Goal: Task Accomplishment & Management: Use online tool/utility

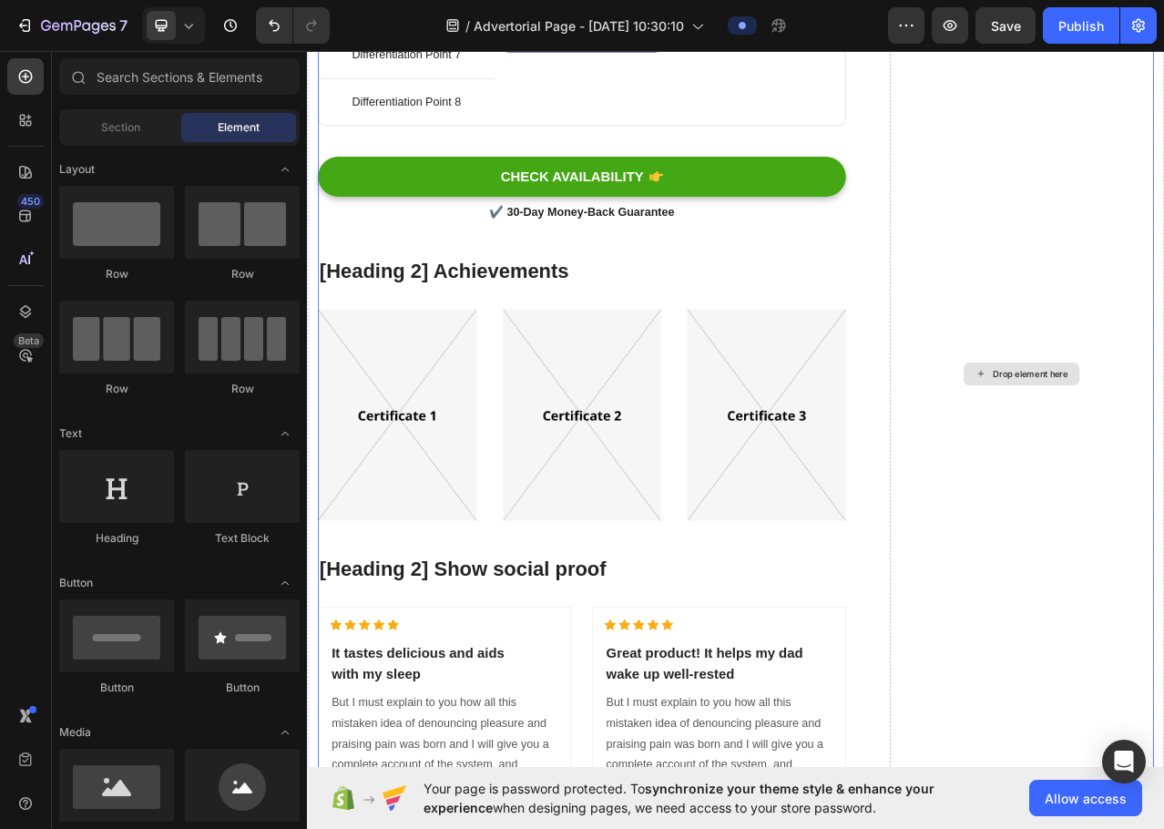
scroll to position [7806, 0]
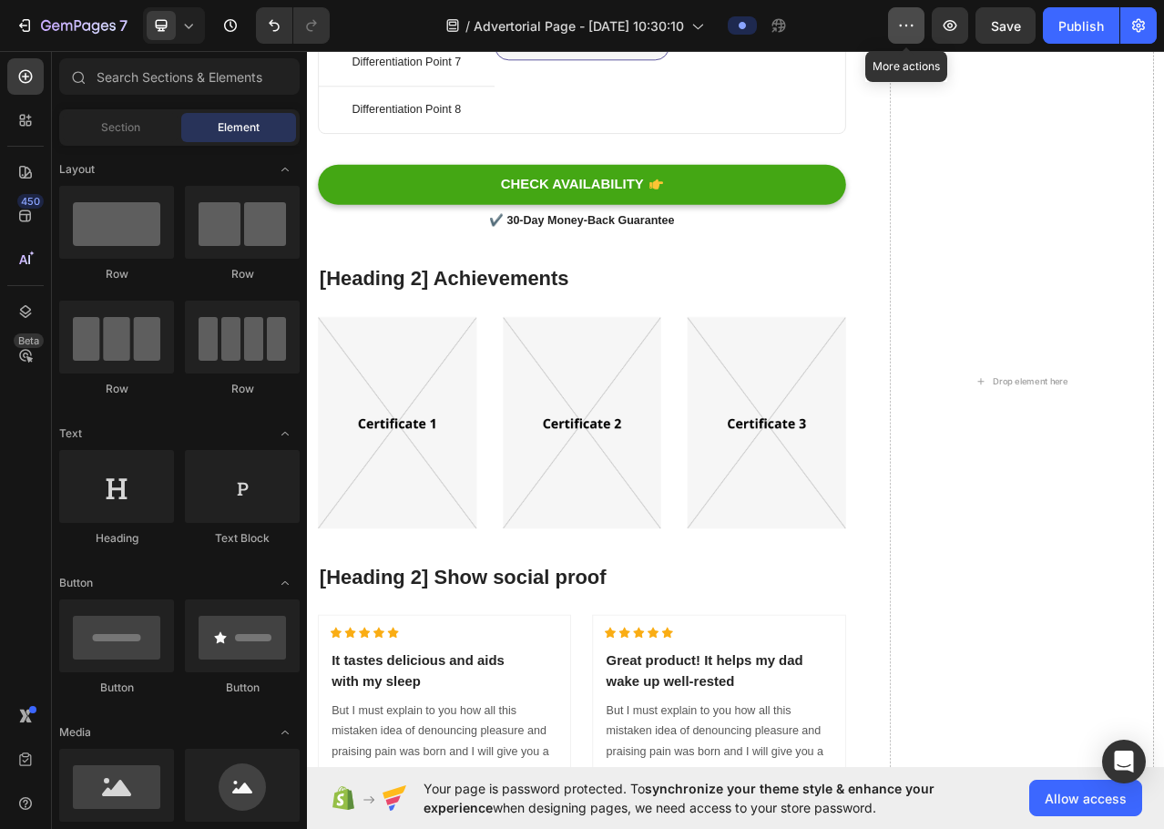
click at [916, 20] on icon "button" at bounding box center [906, 25] width 18 height 18
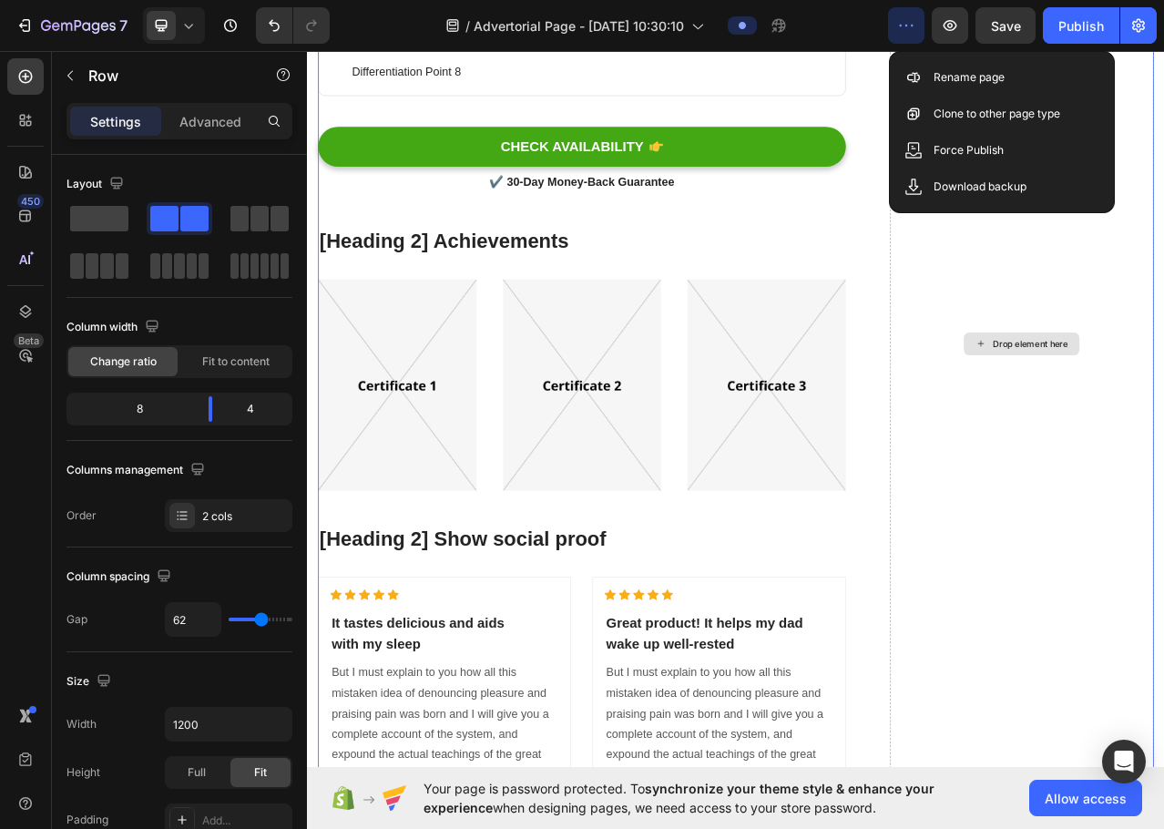
scroll to position [7927, 0]
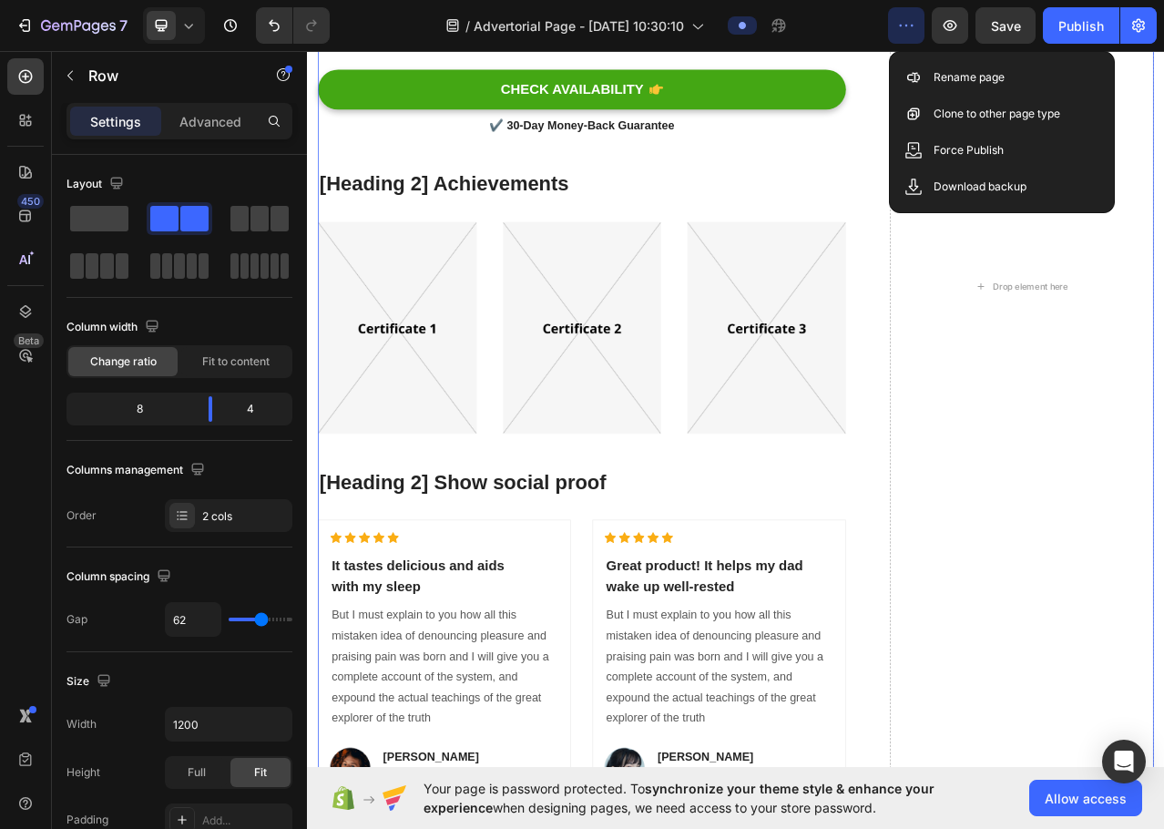
click at [897, 24] on icon "button" at bounding box center [906, 25] width 18 height 18
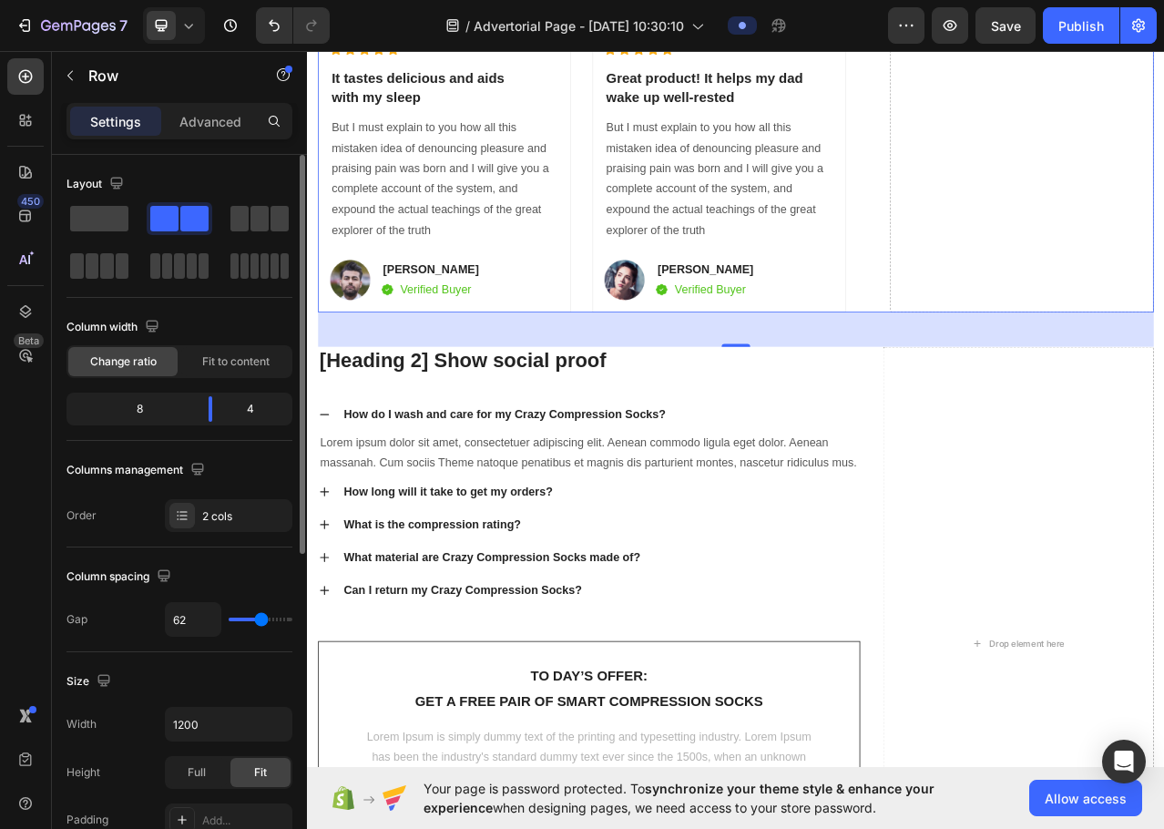
scroll to position [8929, 0]
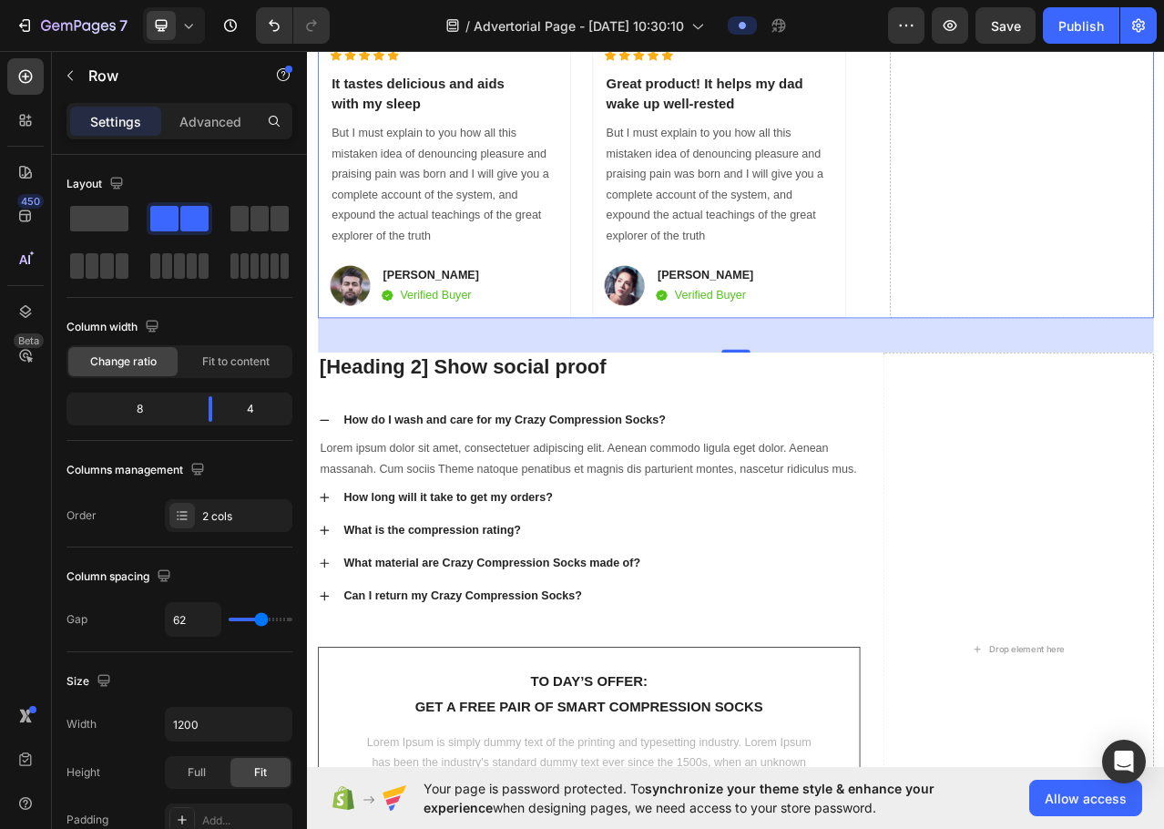
drag, startPoint x: 956, startPoint y: 423, endPoint x: 929, endPoint y: 425, distance: 26.5
click at [959, 423] on div "48" at bounding box center [854, 416] width 1066 height 44
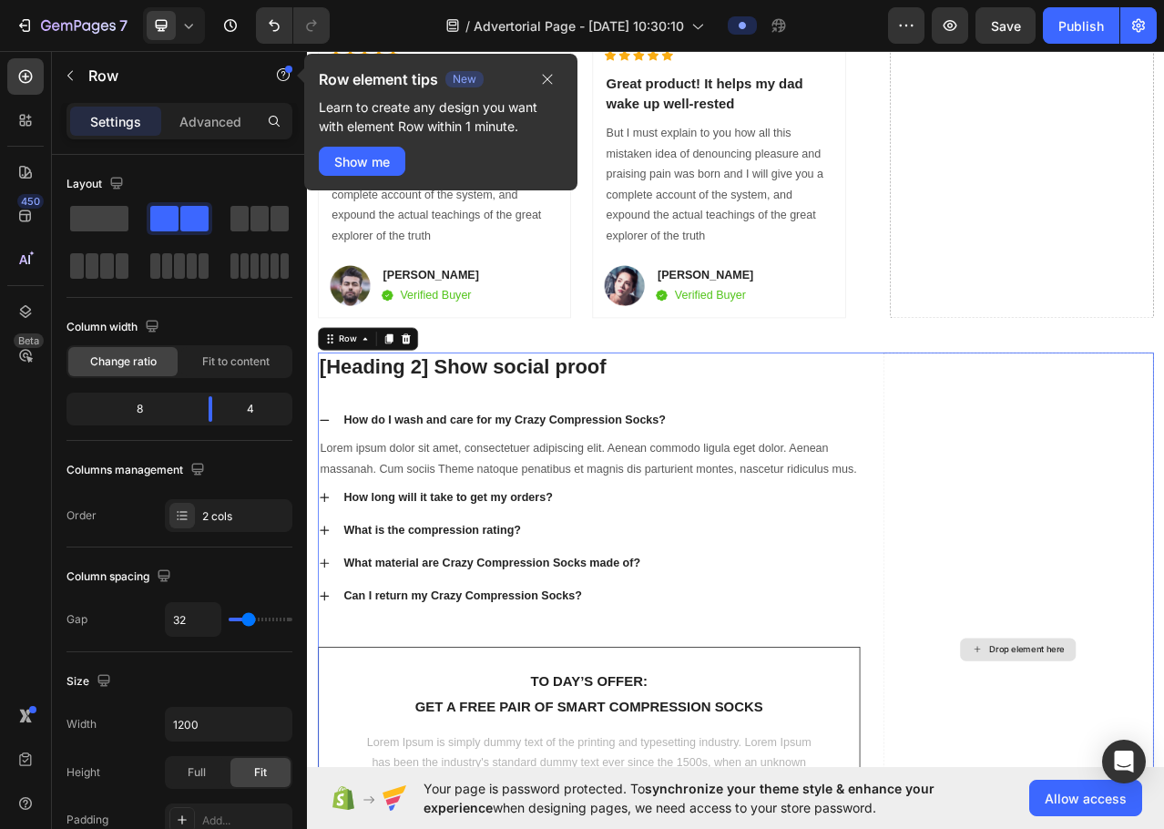
drag, startPoint x: 1123, startPoint y: 534, endPoint x: 1010, endPoint y: 503, distance: 117.2
click at [71, 70] on icon "button" at bounding box center [70, 75] width 15 height 15
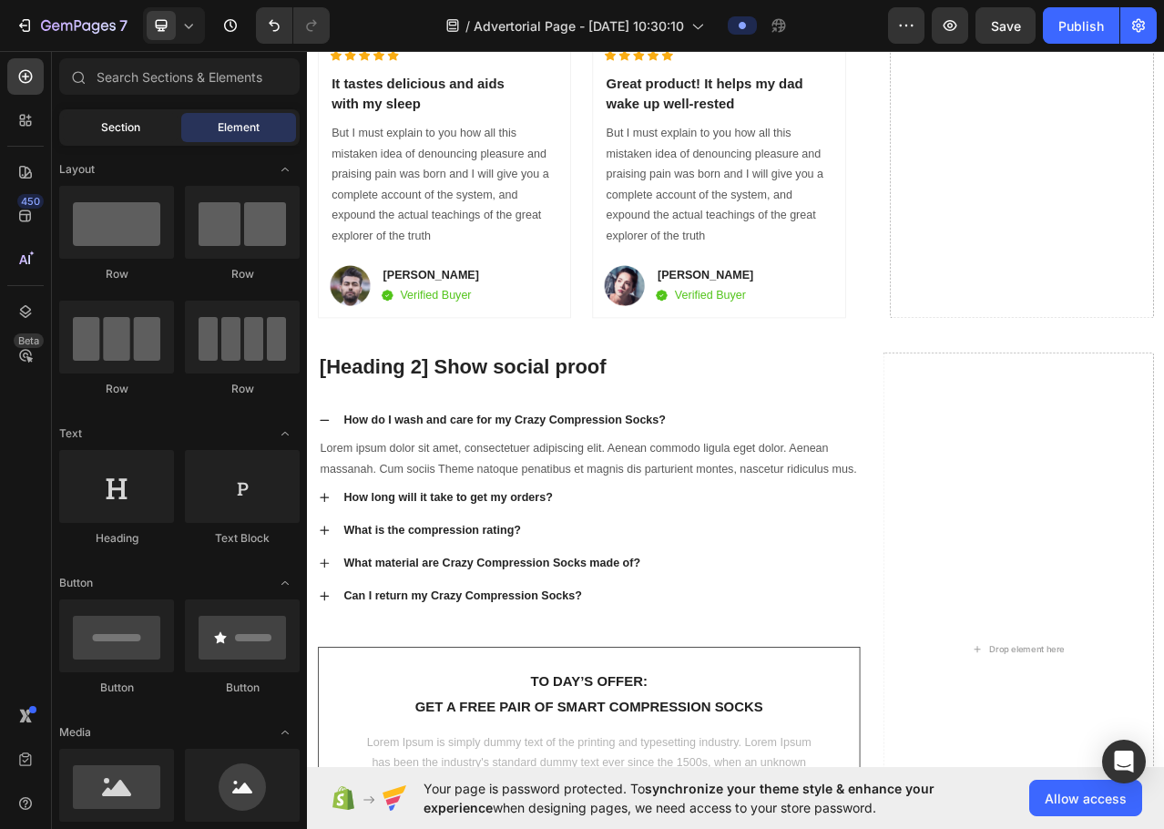
click at [128, 135] on span "Section" at bounding box center [120, 127] width 39 height 16
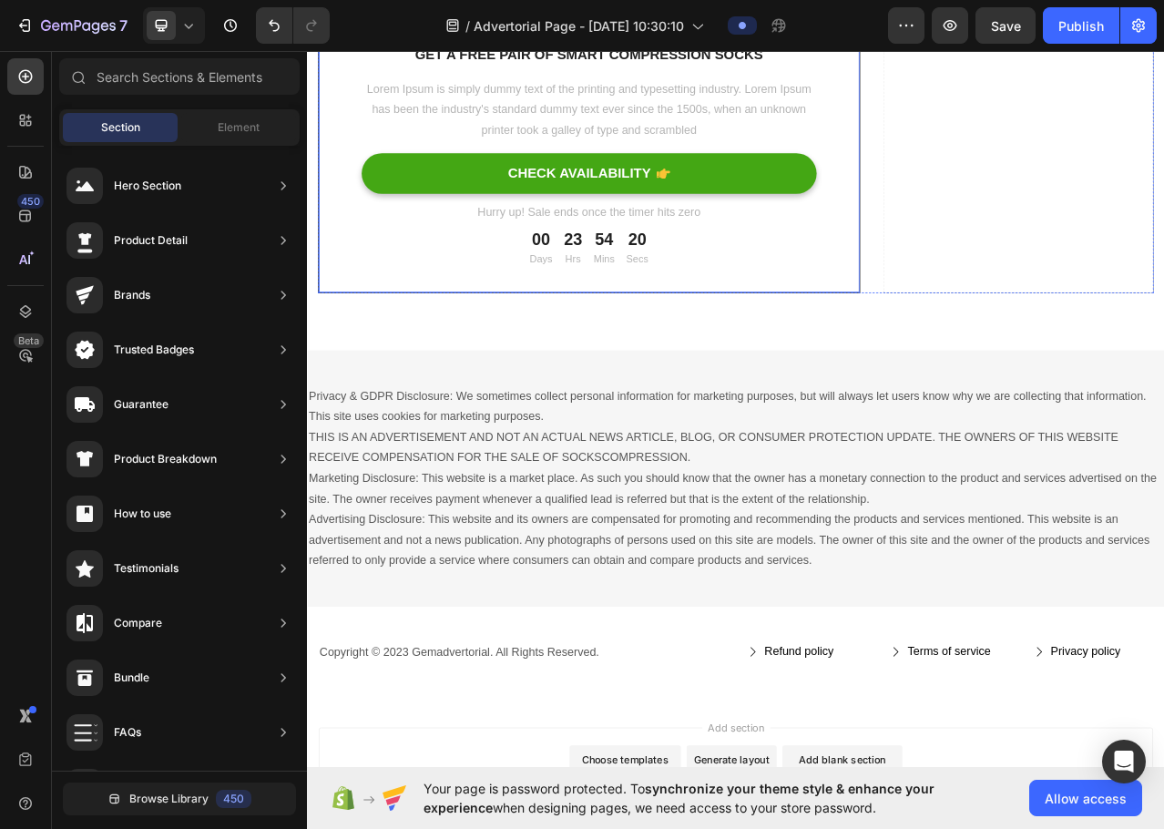
scroll to position [9902, 0]
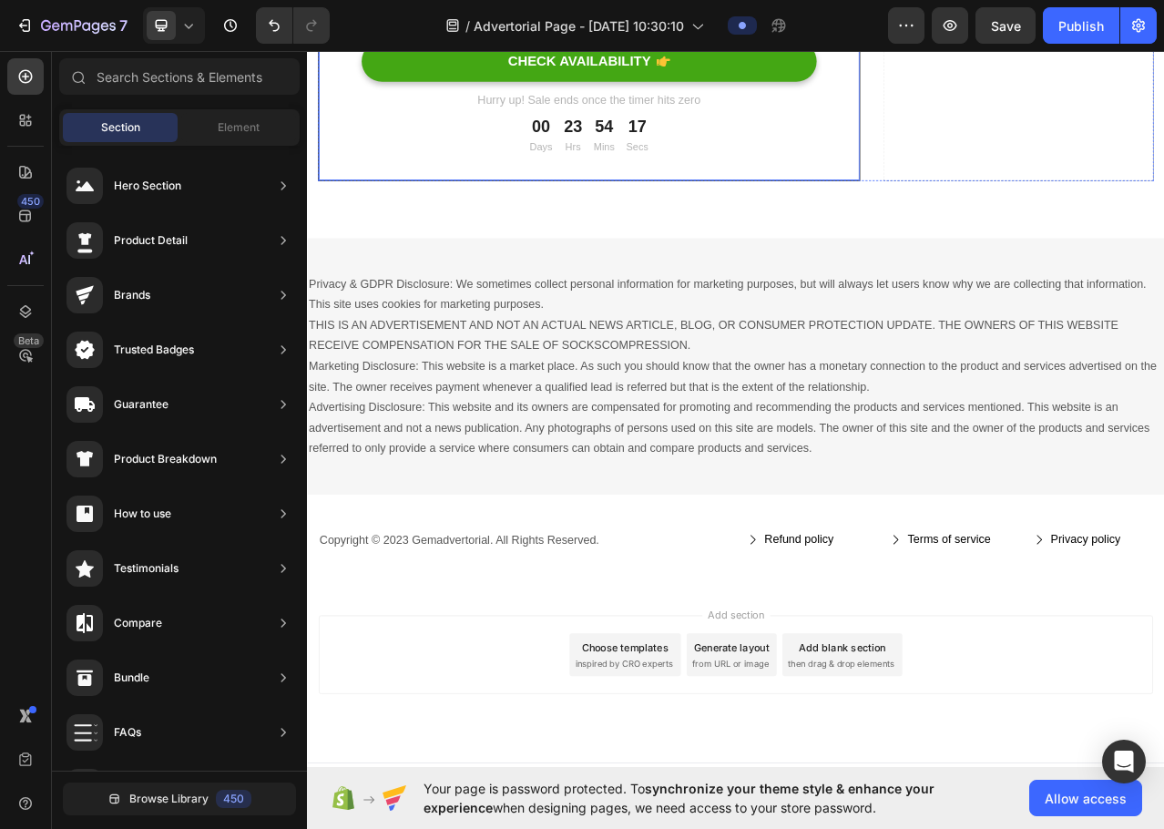
click at [983, 469] on p "Privacy & GDPR Disclosure: We sometimes collect personal information for market…" at bounding box center [854, 455] width 1090 height 236
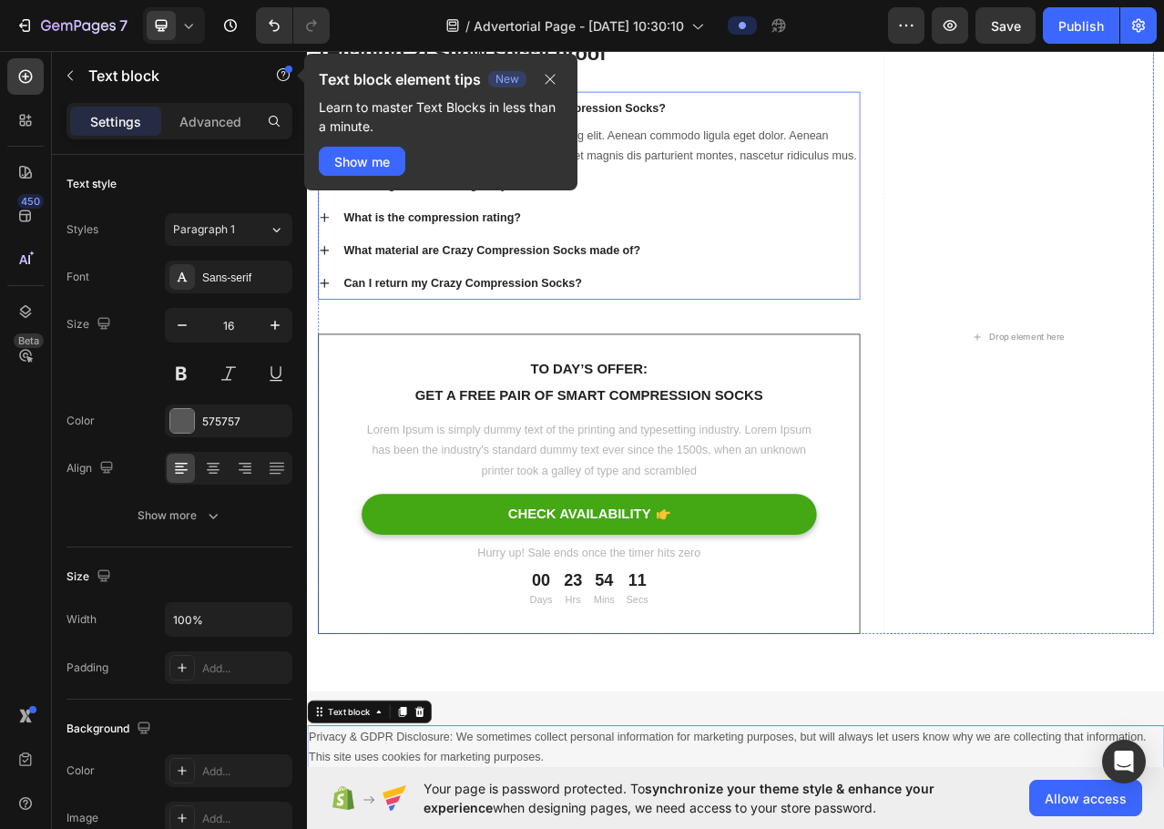
scroll to position [9142, 0]
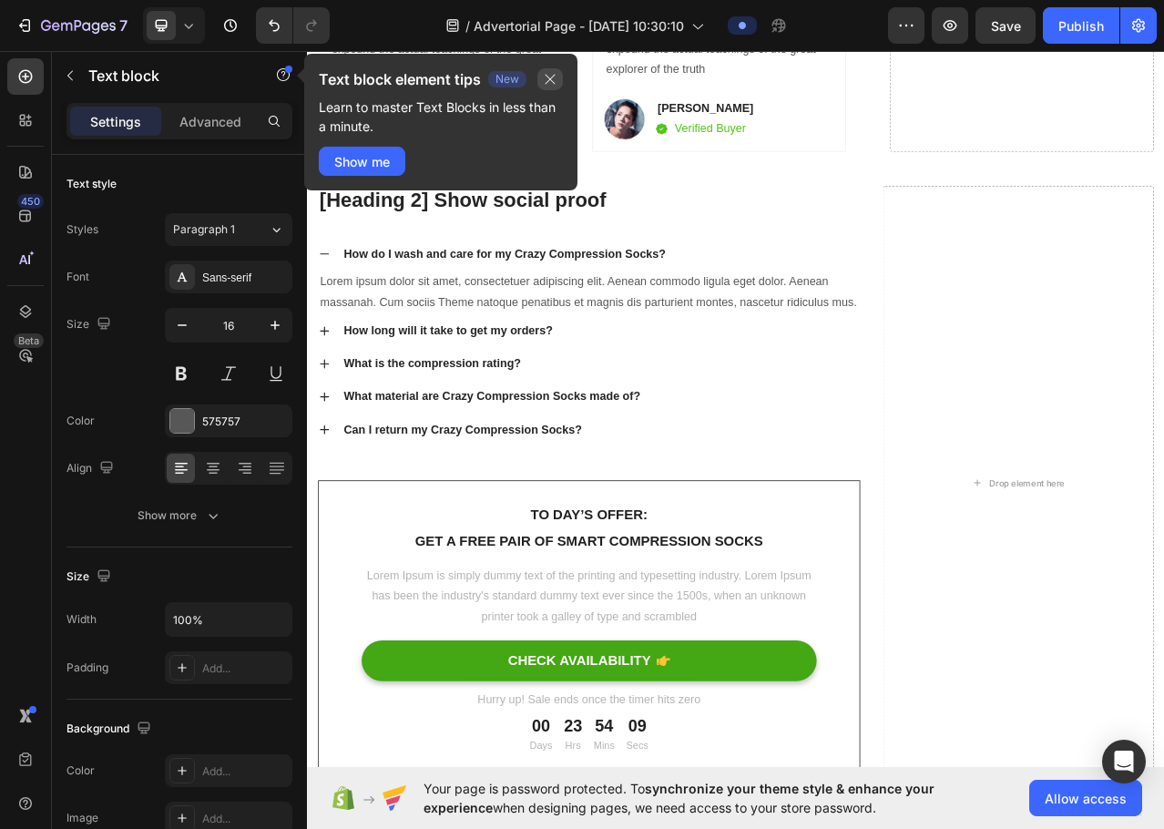
click at [557, 74] on icon "button" at bounding box center [550, 79] width 15 height 15
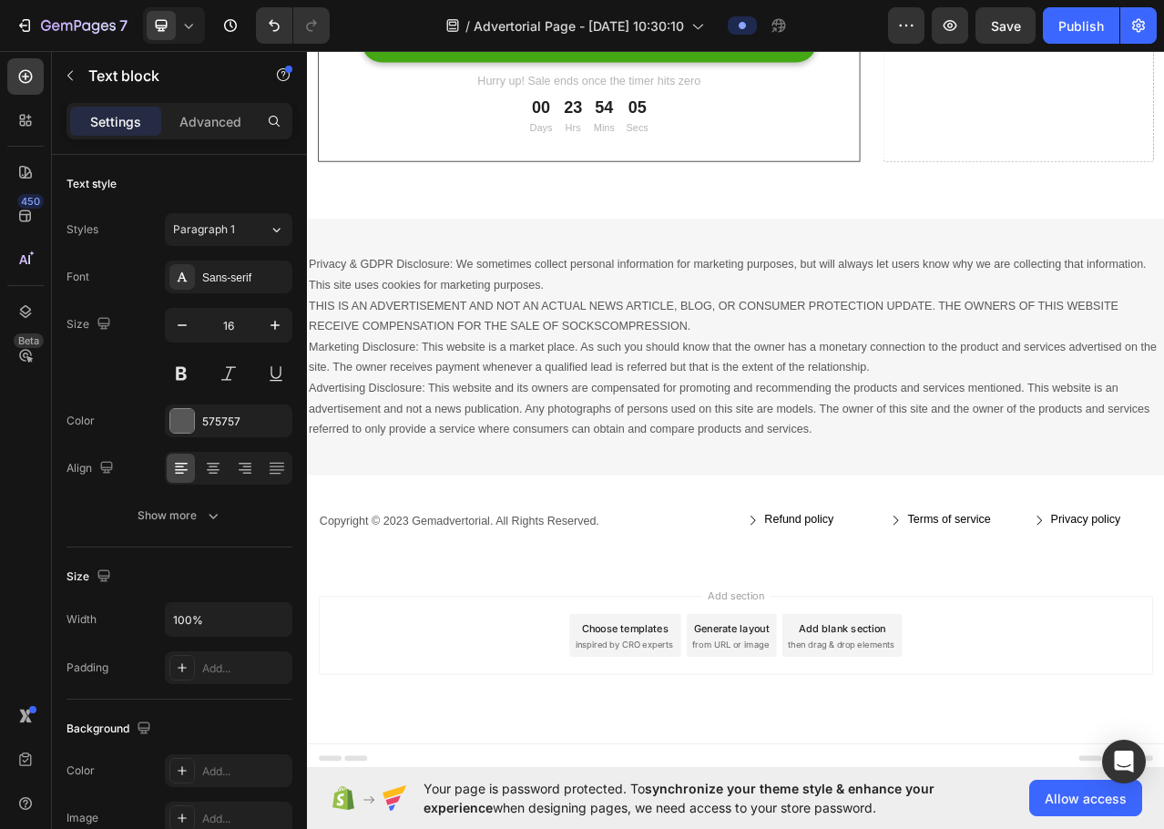
scroll to position [9953, 0]
drag, startPoint x: 73, startPoint y: 71, endPoint x: 82, endPoint y: 99, distance: 29.7
click at [73, 71] on icon "button" at bounding box center [69, 76] width 5 height 10
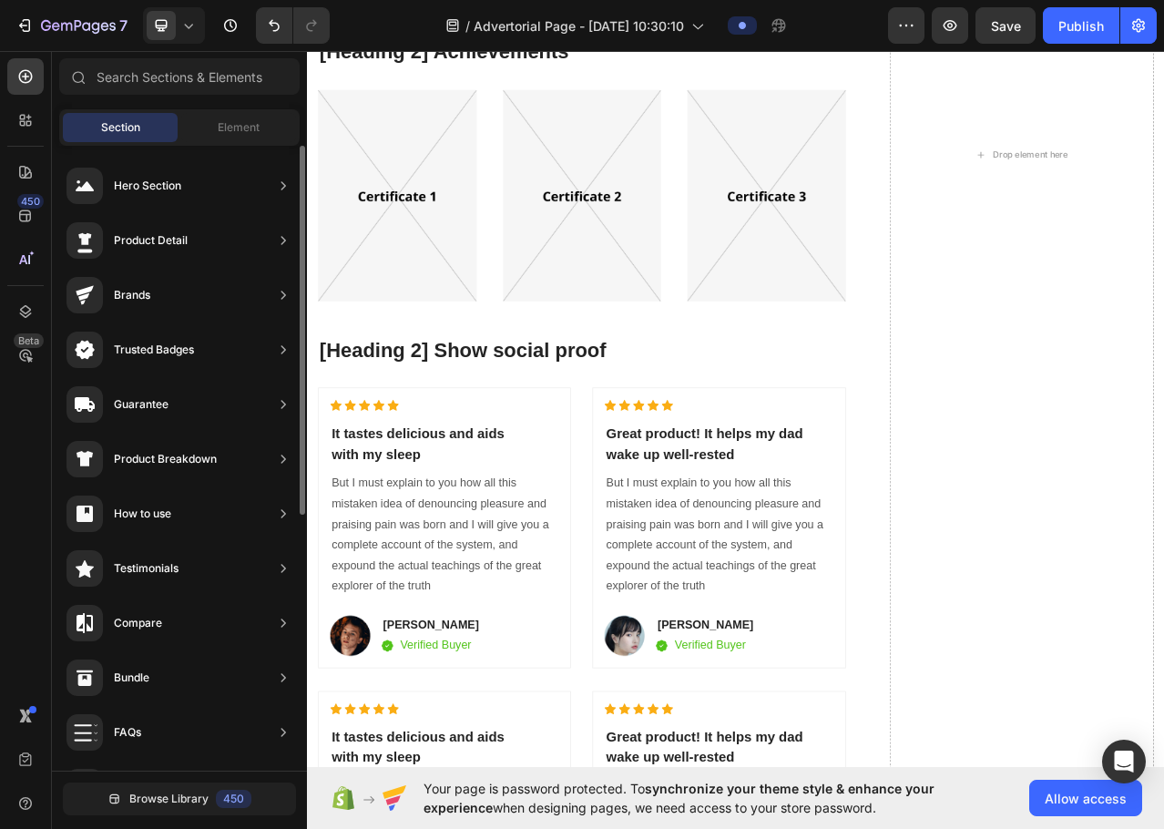
scroll to position [8009, 0]
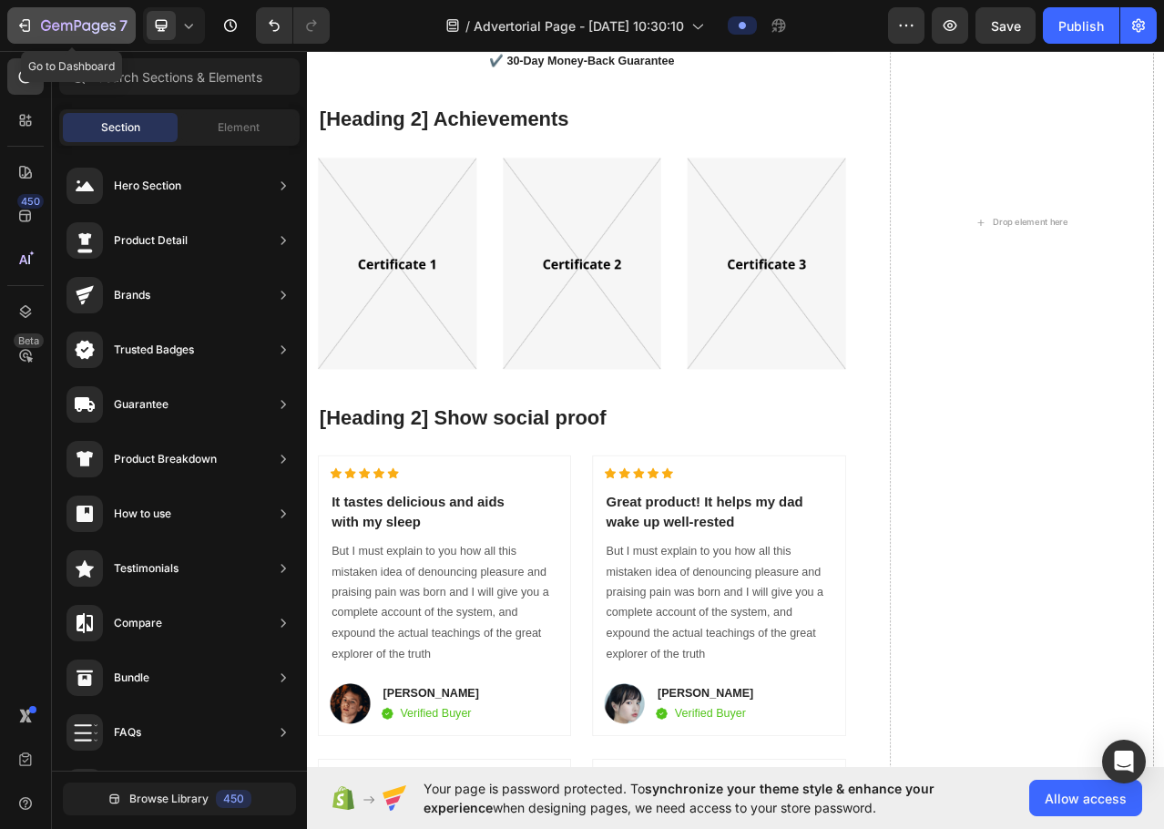
click at [23, 24] on icon "button" at bounding box center [24, 25] width 18 height 18
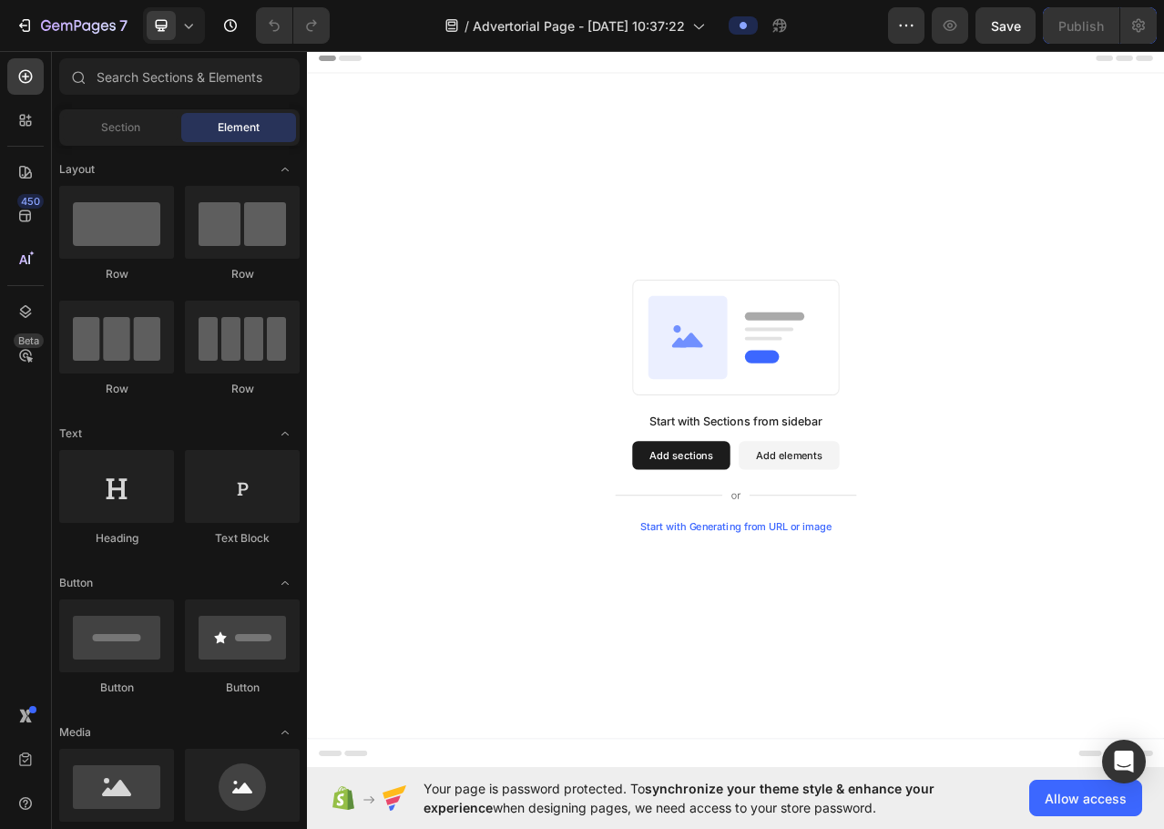
click at [818, 571] on button "Add sections" at bounding box center [784, 568] width 125 height 36
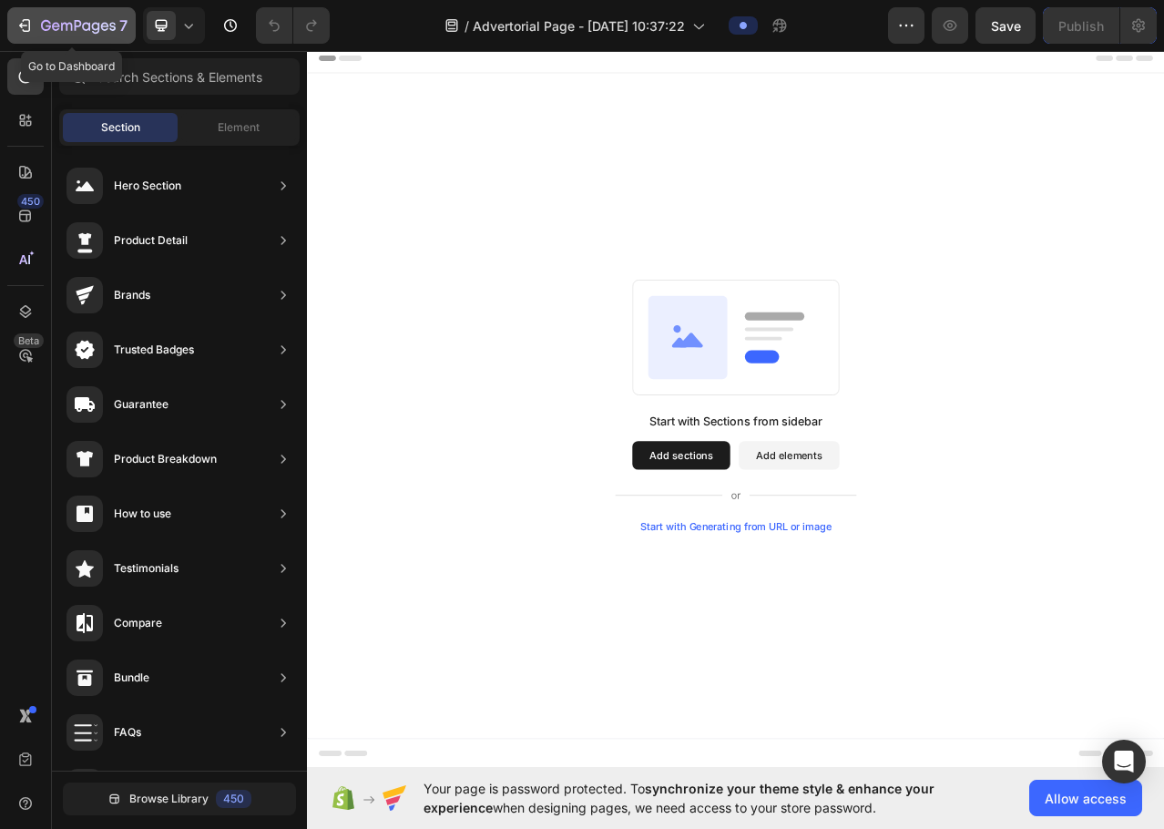
click at [28, 17] on icon "button" at bounding box center [24, 25] width 18 height 18
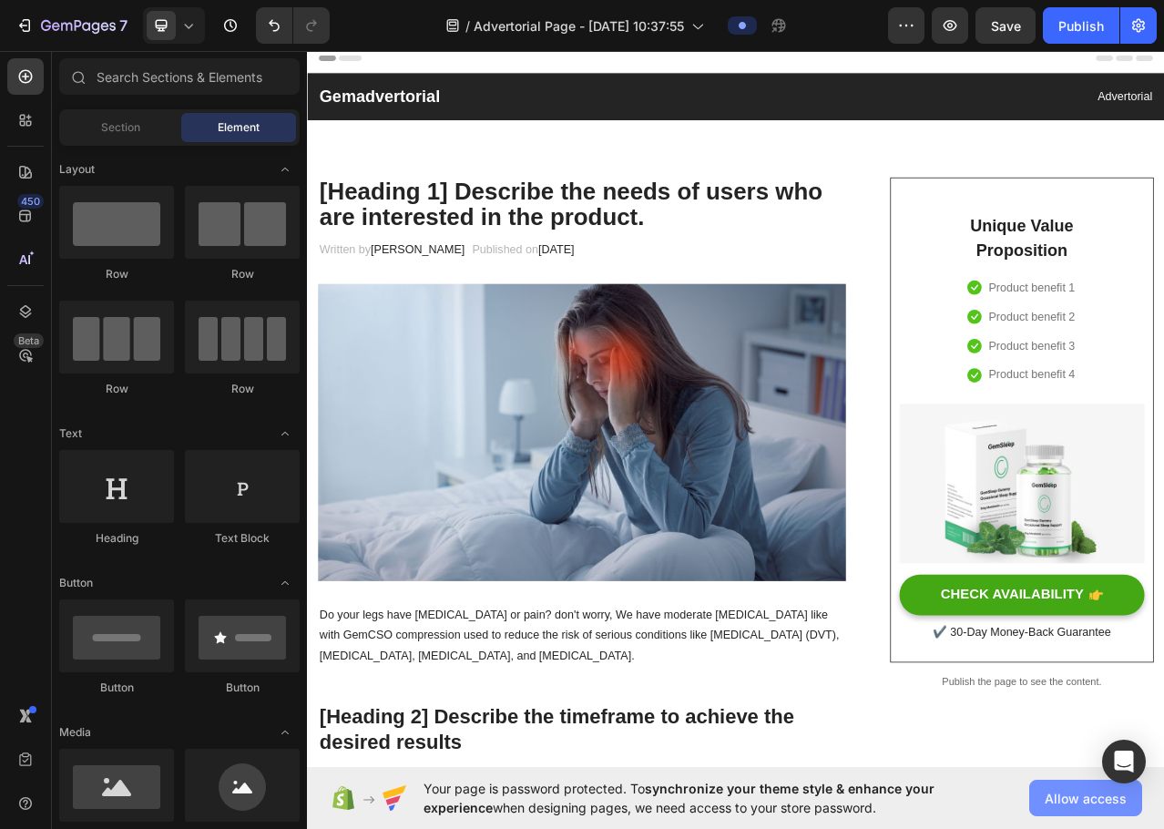
click at [1054, 803] on span "Allow access" at bounding box center [1086, 798] width 82 height 19
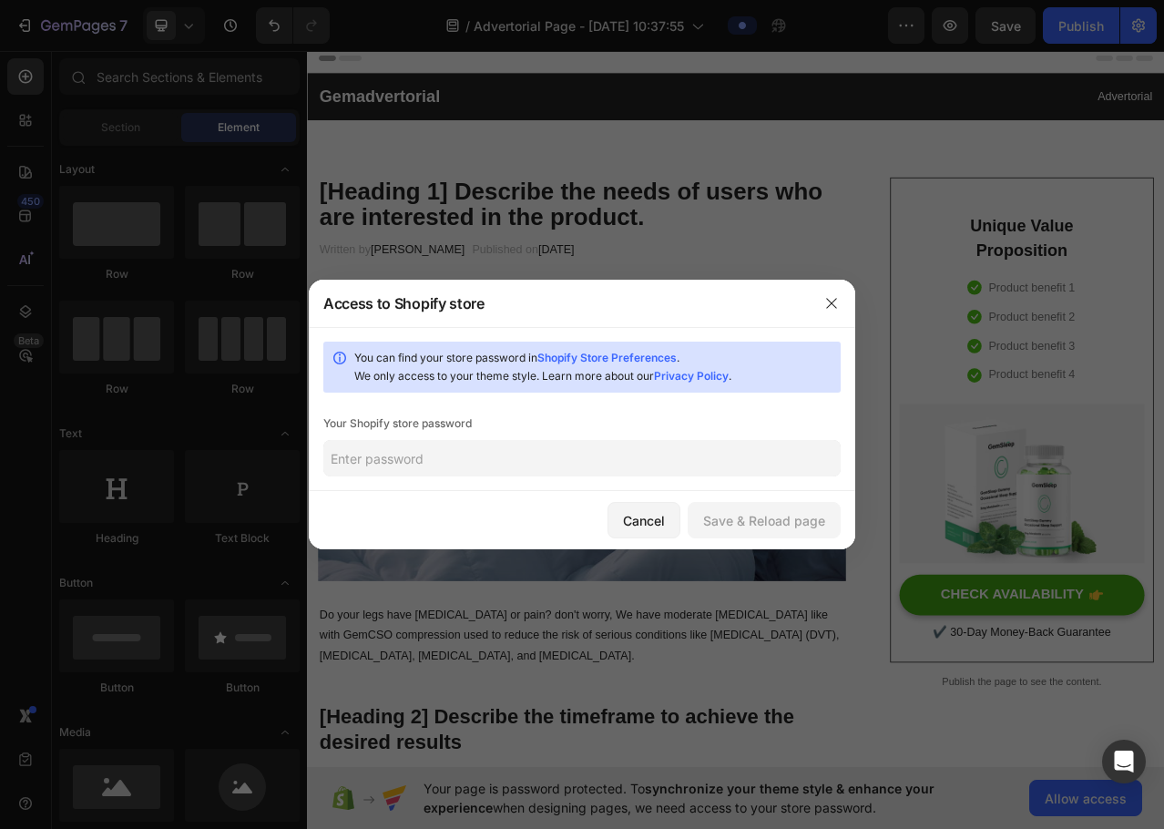
click at [419, 456] on input "text" at bounding box center [582, 458] width 518 height 36
type input "n"
click at [537, 447] on input "text" at bounding box center [582, 458] width 518 height 36
paste input "owtsoh"
type input "owtsoh"
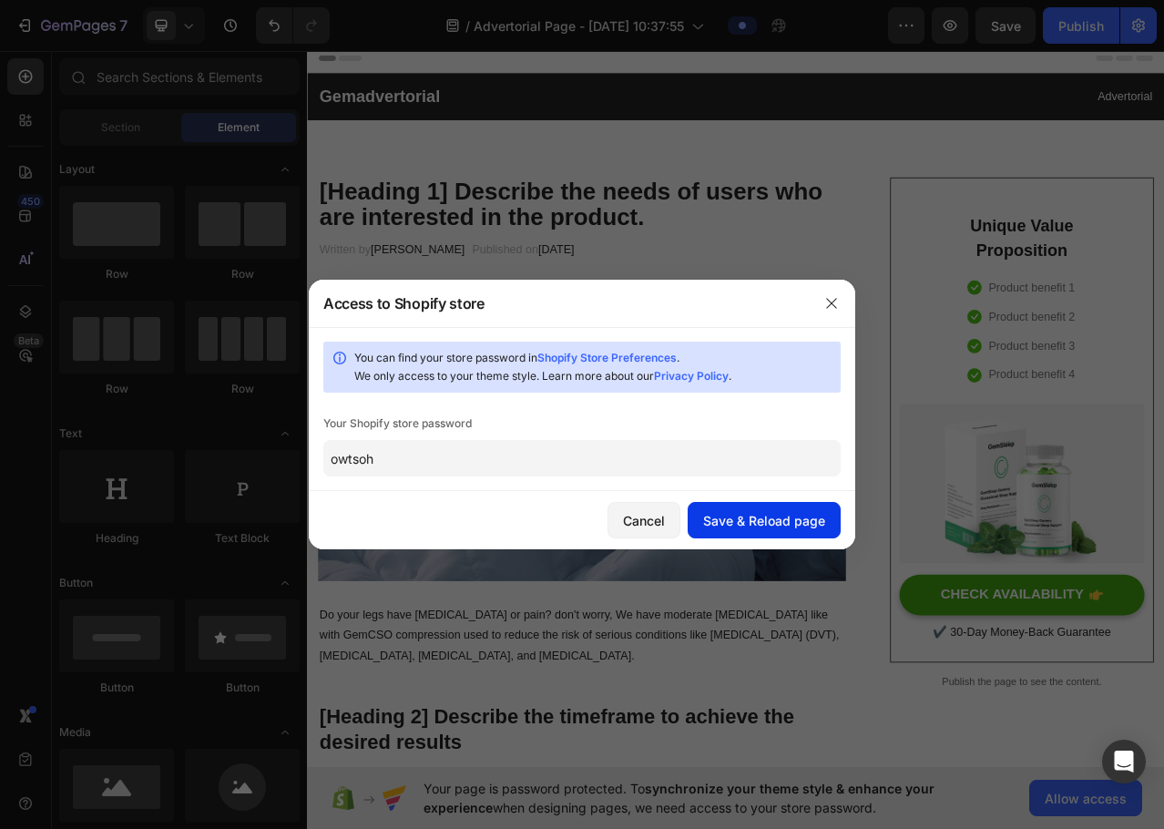
click at [748, 537] on button "Save & Reload page" at bounding box center [764, 520] width 153 height 36
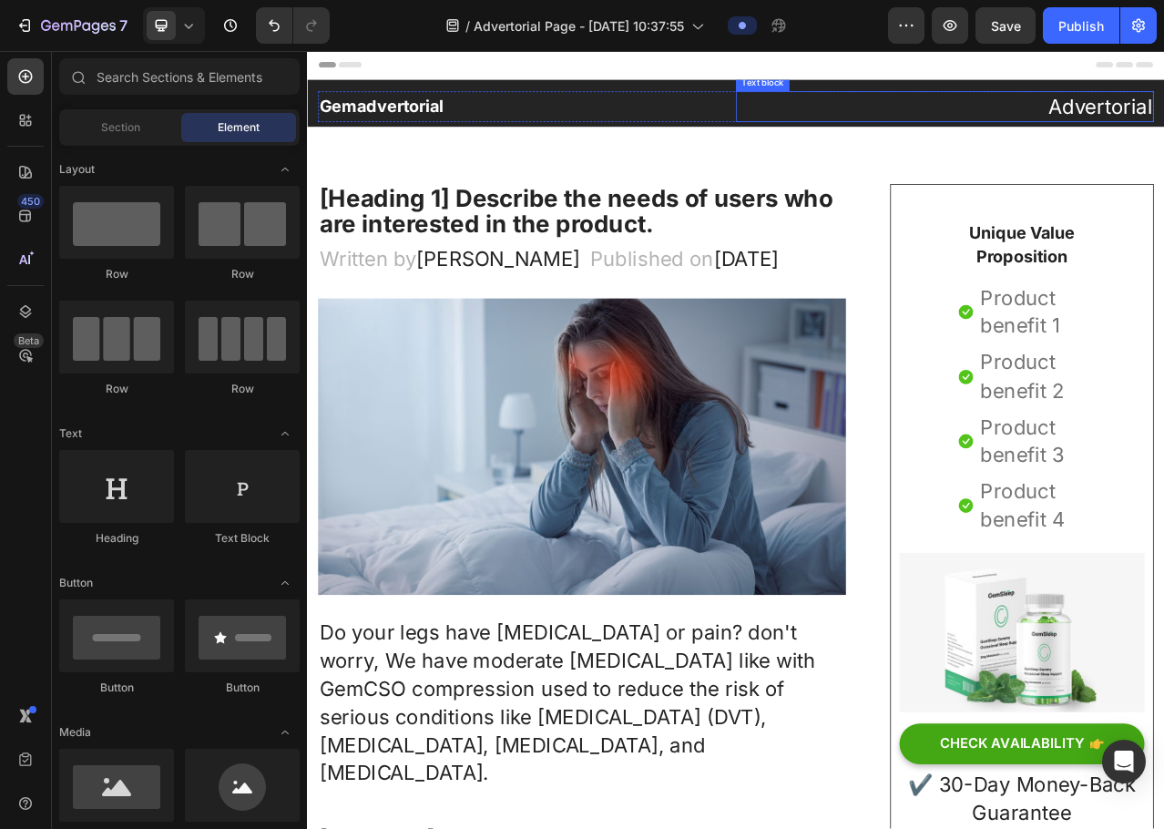
click at [1164, 116] on p "Advertorial" at bounding box center [1120, 123] width 529 height 36
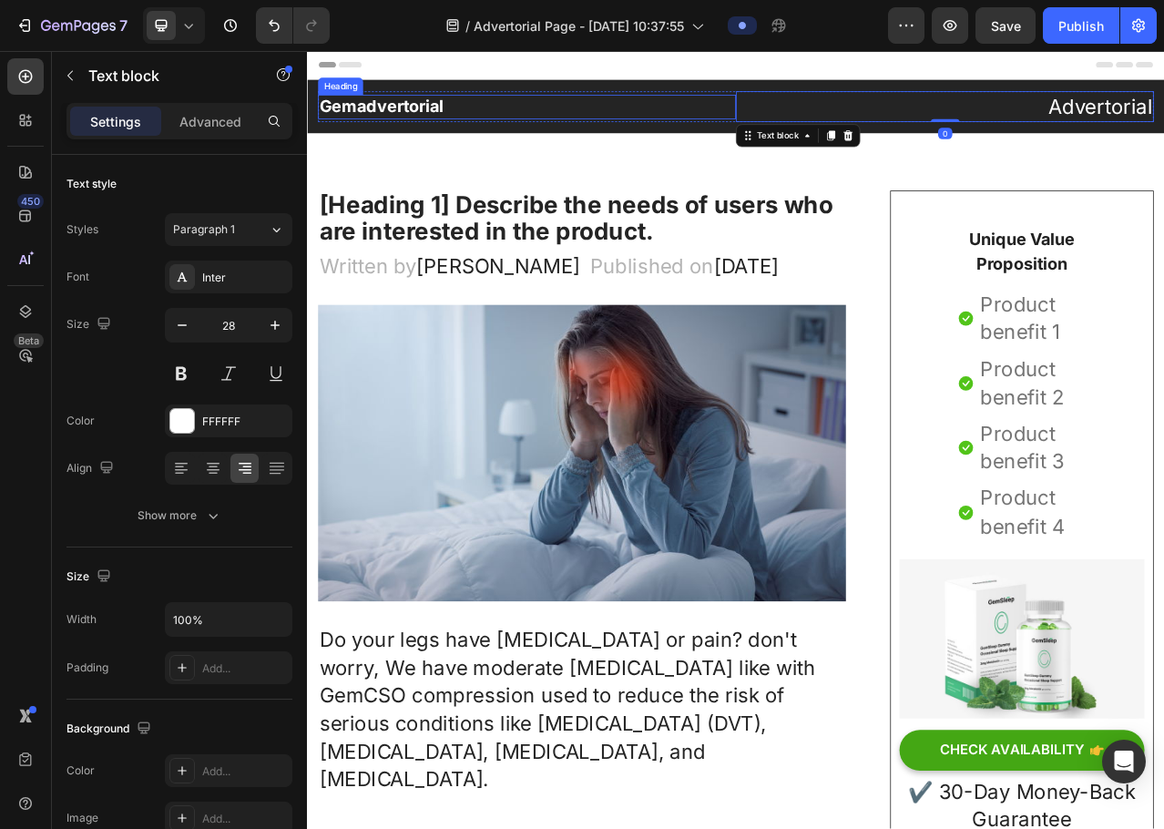
click at [515, 123] on p "Gemadvertorial" at bounding box center [587, 122] width 529 height 27
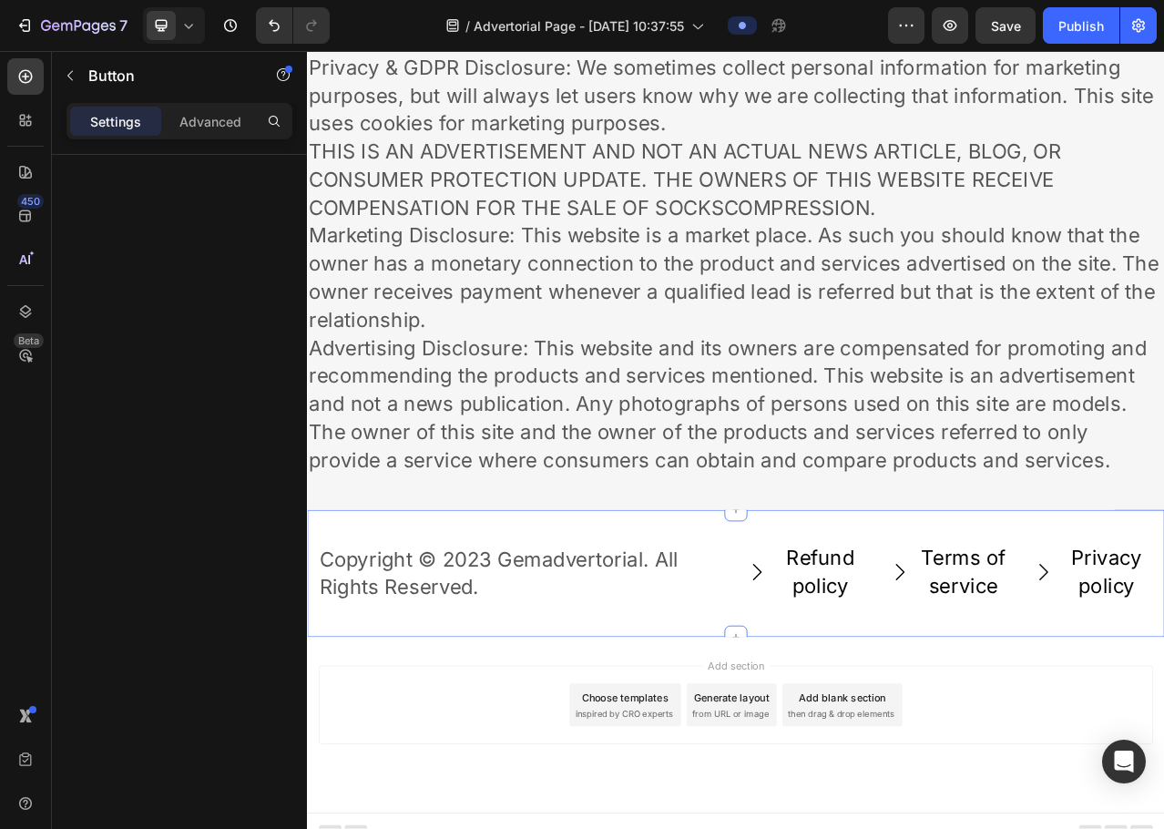
scroll to position [13478, 0]
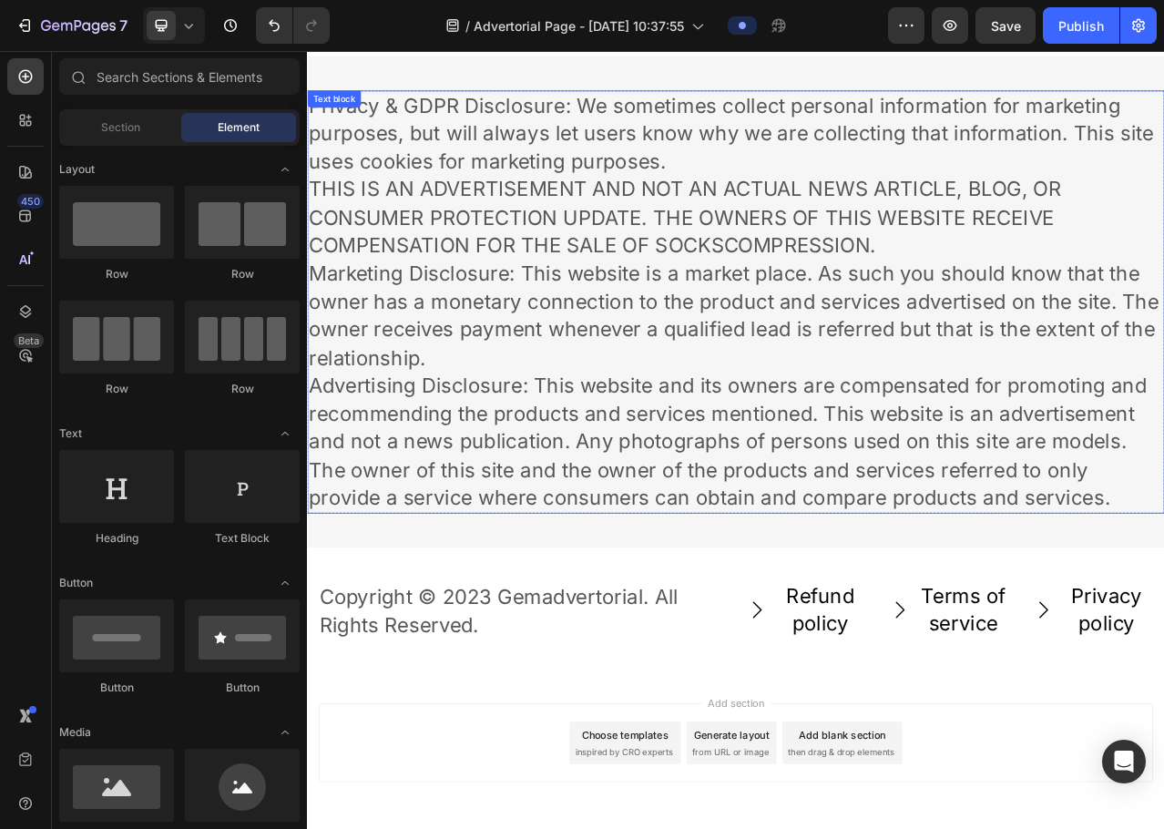
scroll to position [13296, 0]
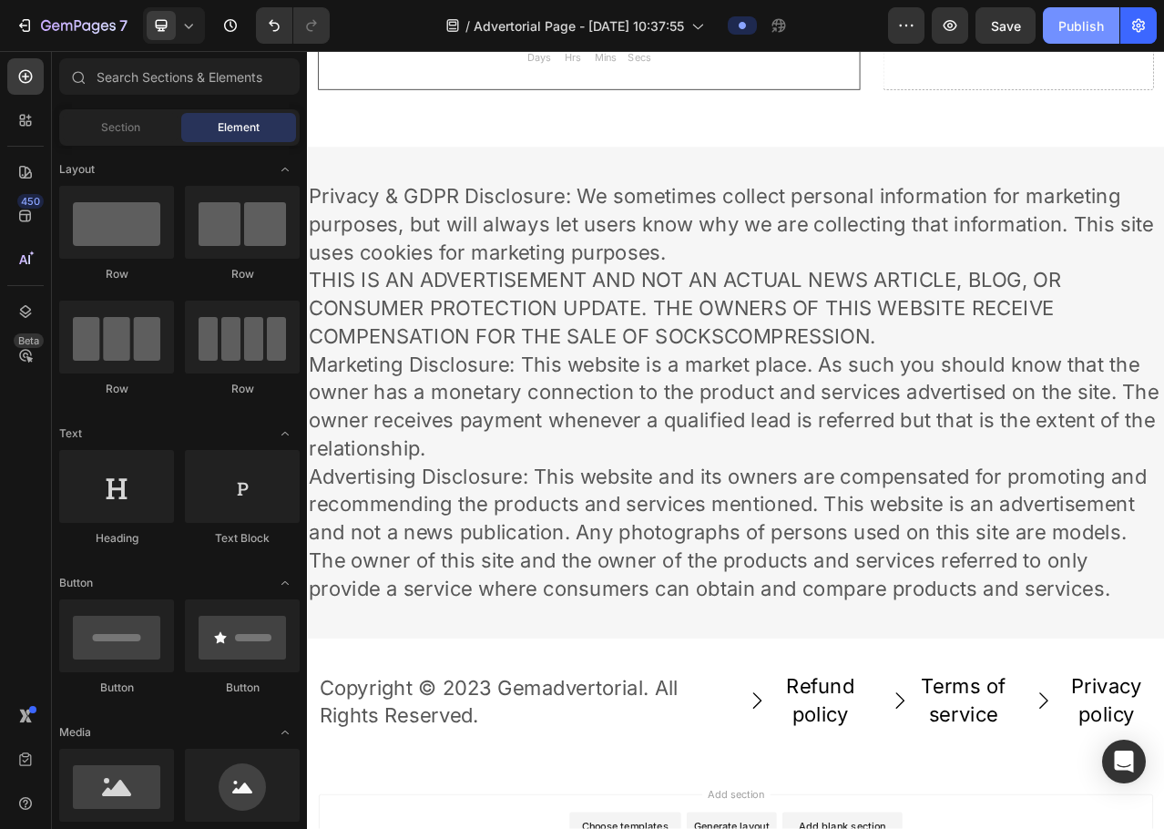
click at [1063, 21] on div "Publish" at bounding box center [1082, 25] width 46 height 19
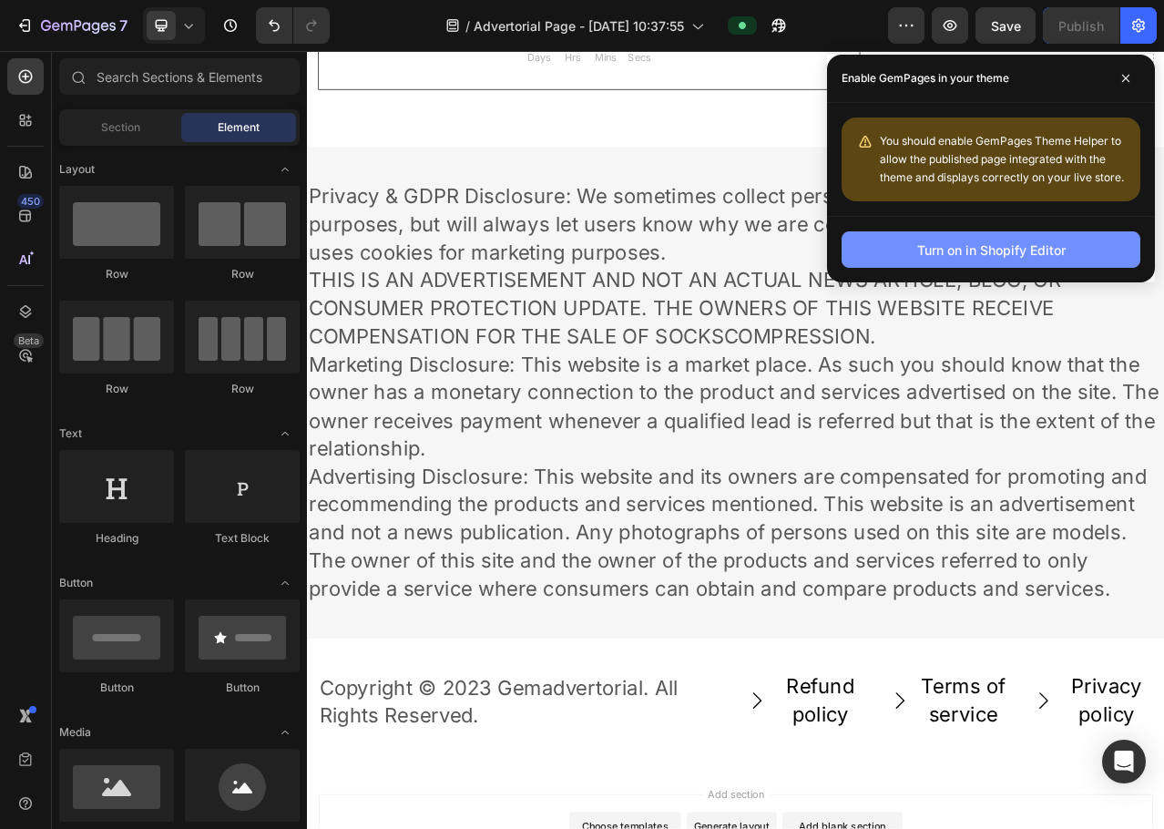
click at [955, 250] on div "Turn on in Shopify Editor" at bounding box center [992, 250] width 149 height 19
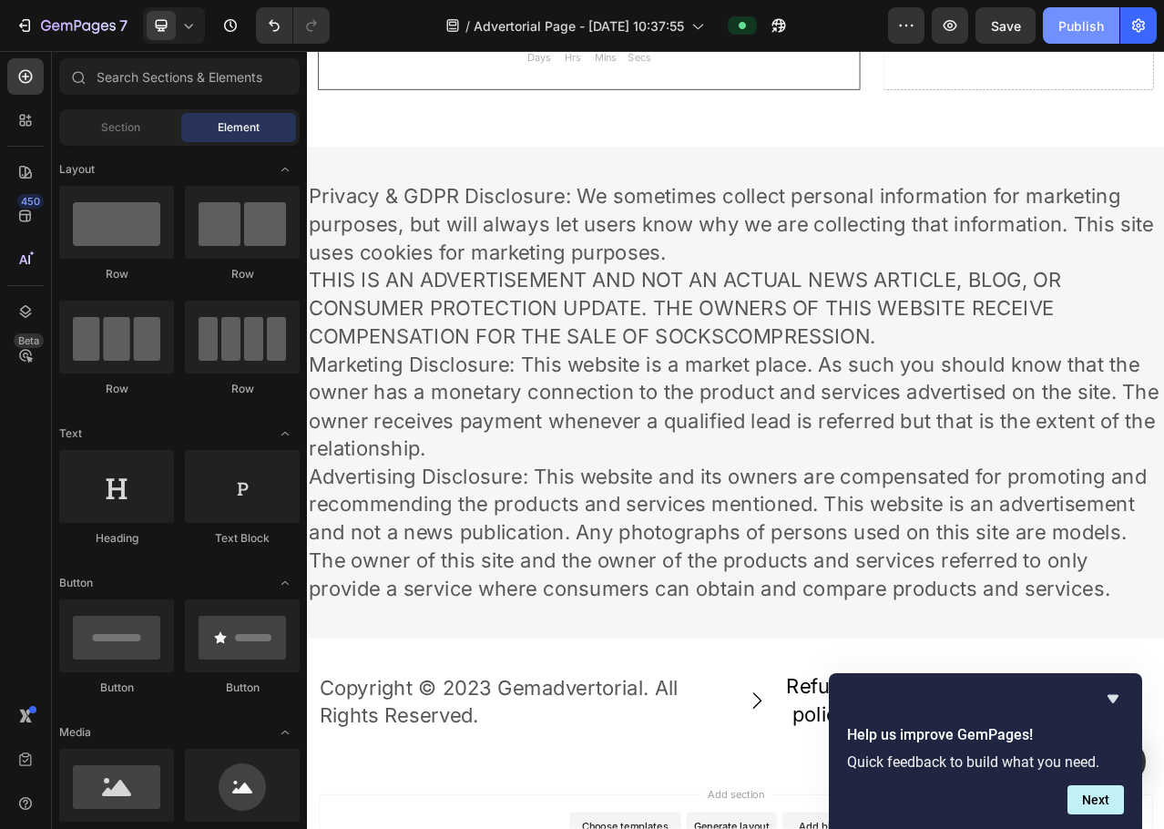
click at [1062, 33] on div "Publish" at bounding box center [1082, 25] width 46 height 19
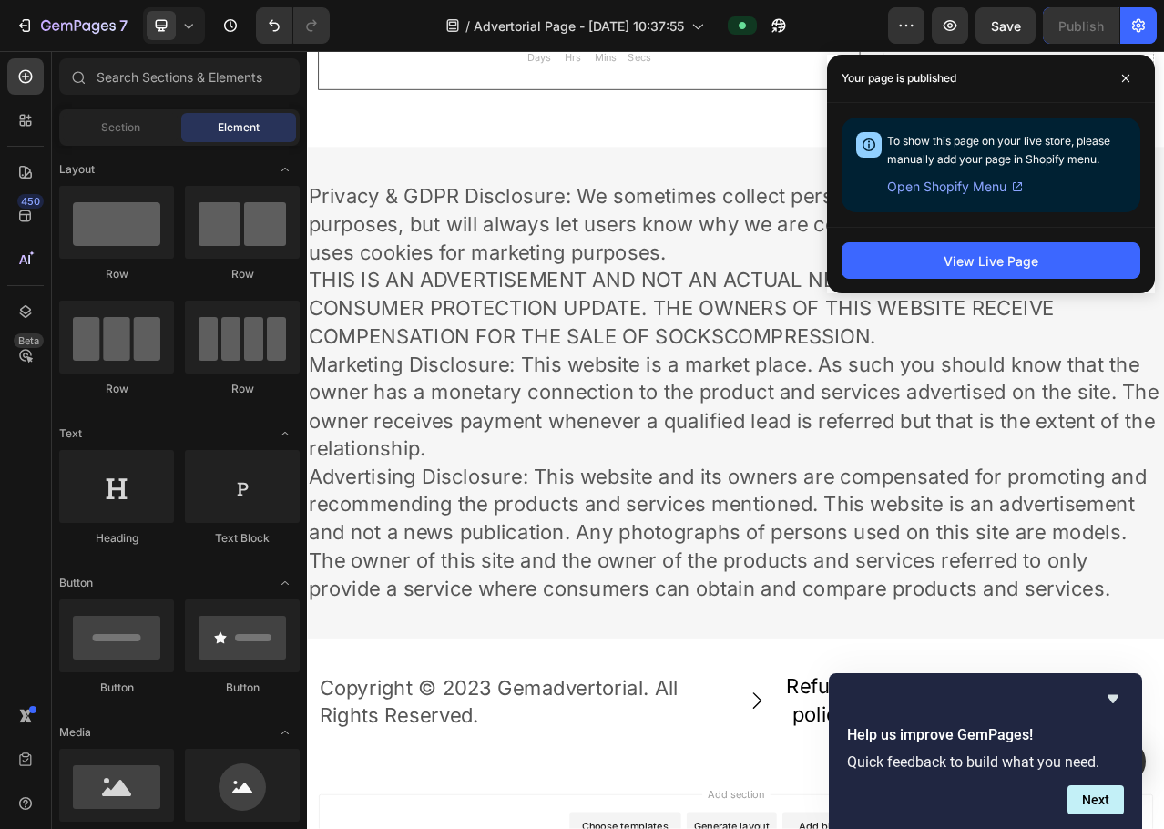
click at [959, 188] on span "Open Shopify Menu" at bounding box center [946, 187] width 119 height 22
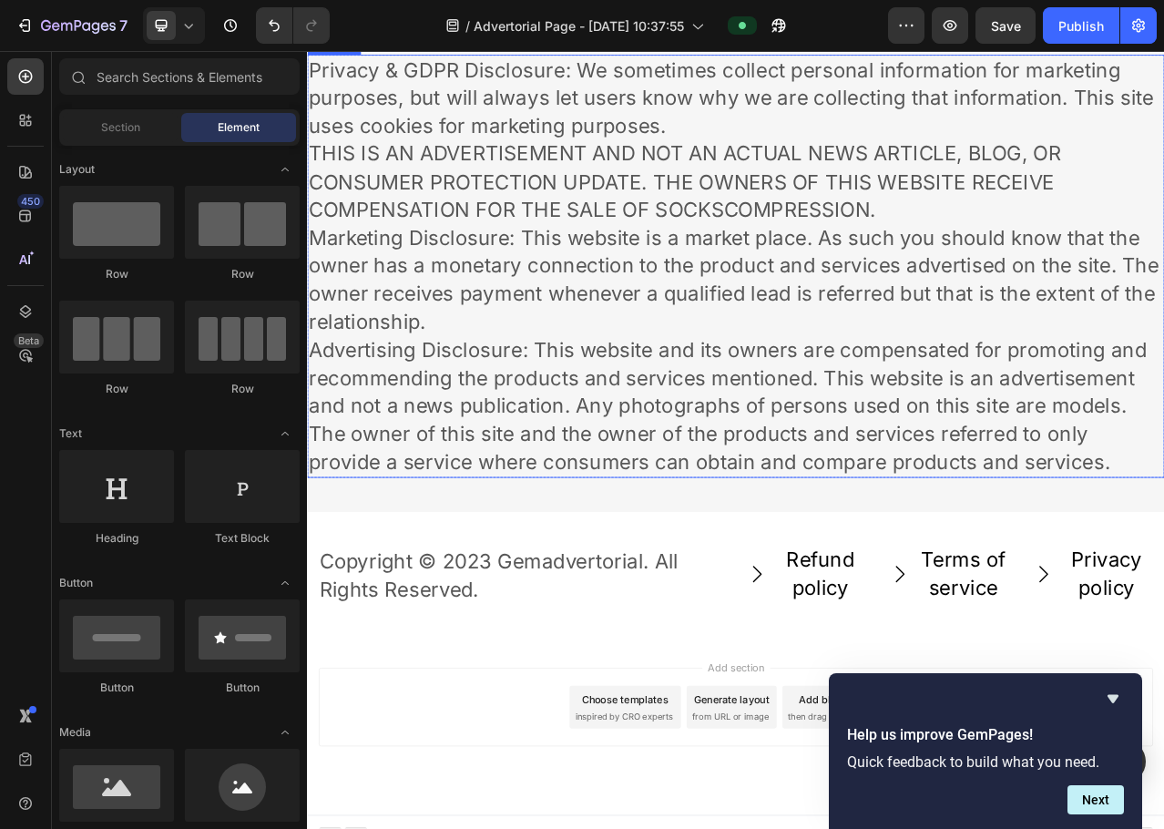
scroll to position [13478, 0]
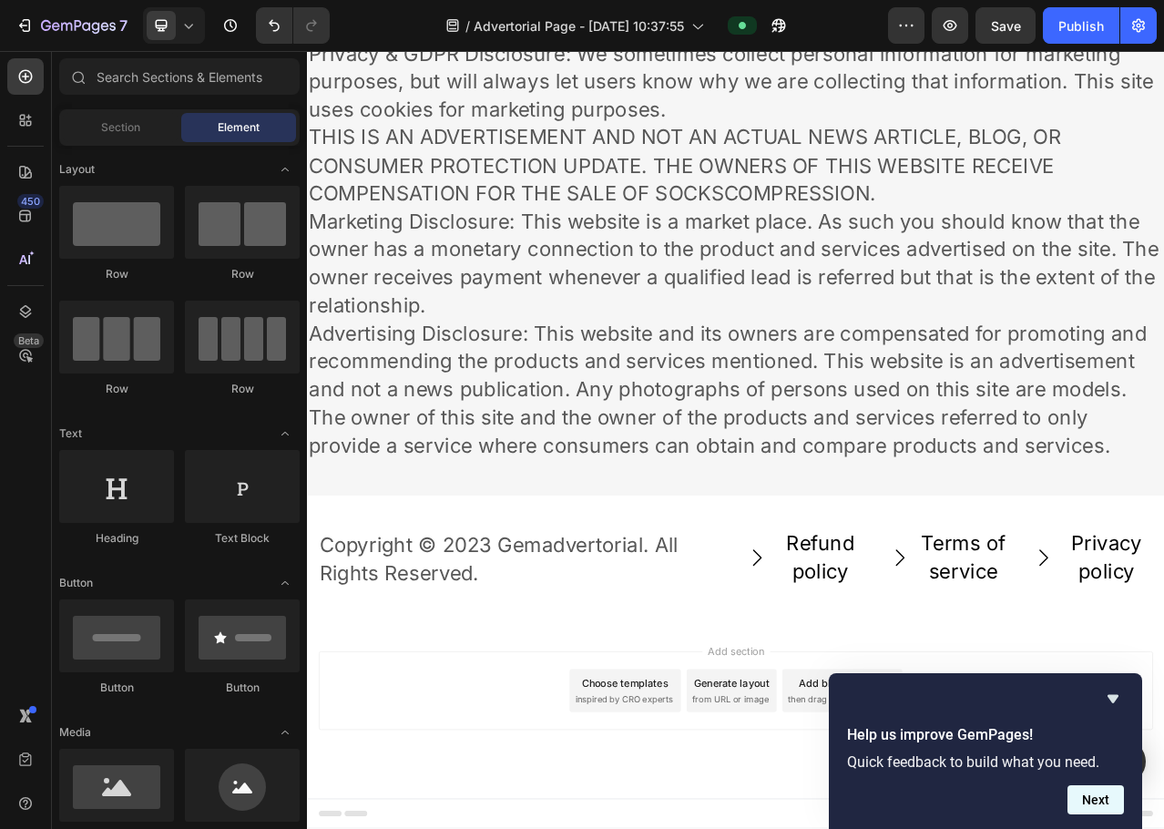
click at [1086, 793] on button "Next" at bounding box center [1096, 799] width 56 height 29
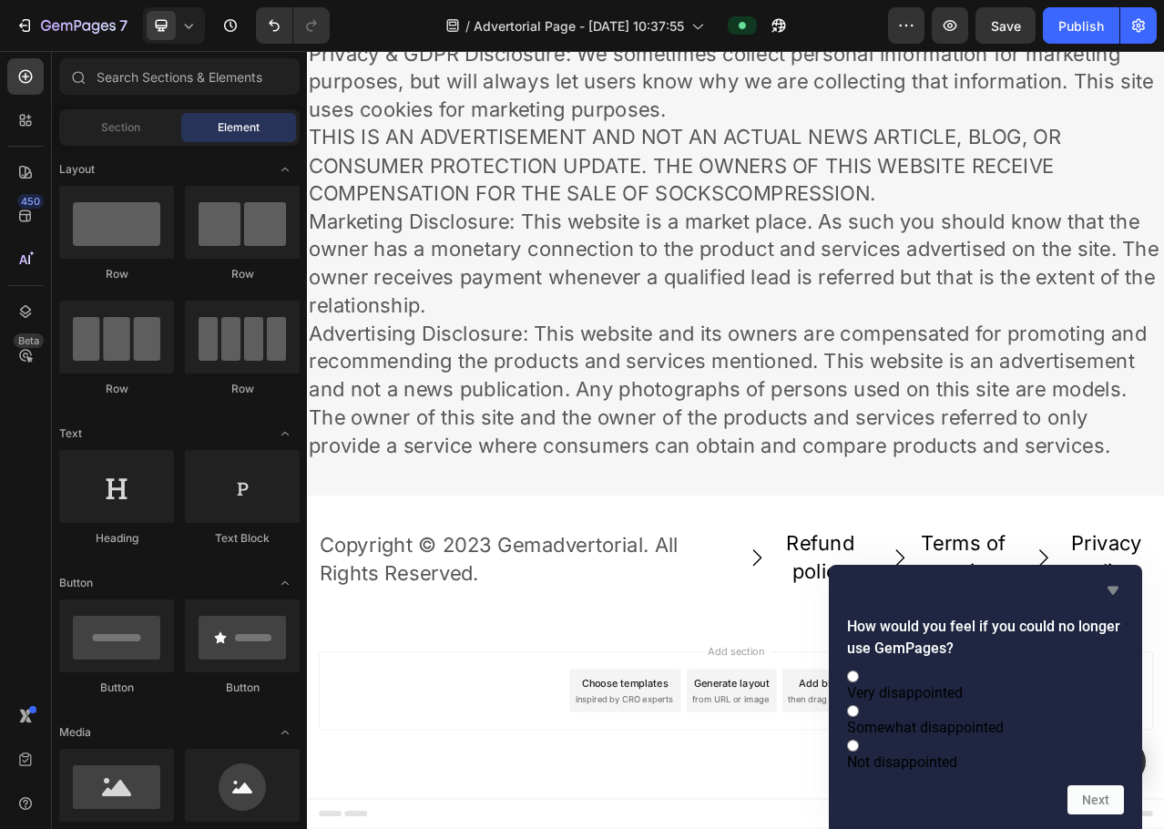
click at [1121, 580] on icon "Hide survey" at bounding box center [1114, 591] width 22 height 22
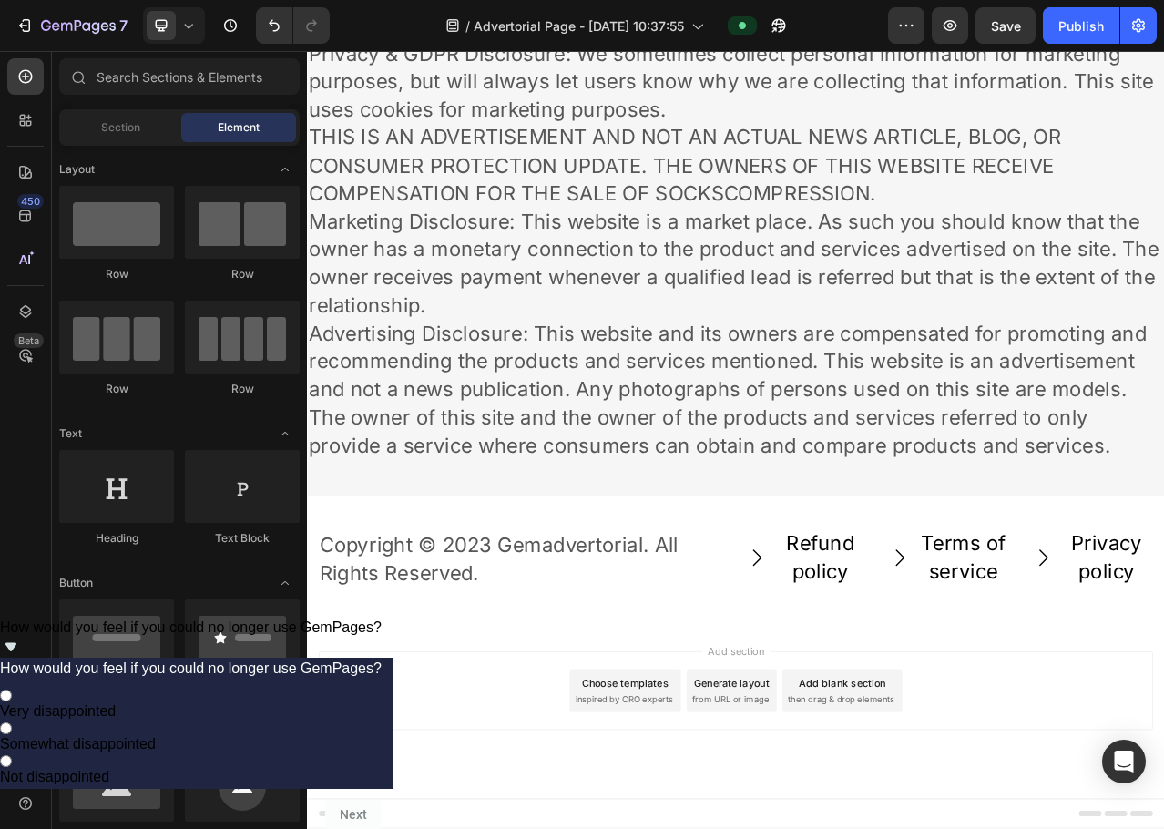
click at [382, 635] on span "How would you feel if you could no longer use GemPages?" at bounding box center [191, 627] width 382 height 15
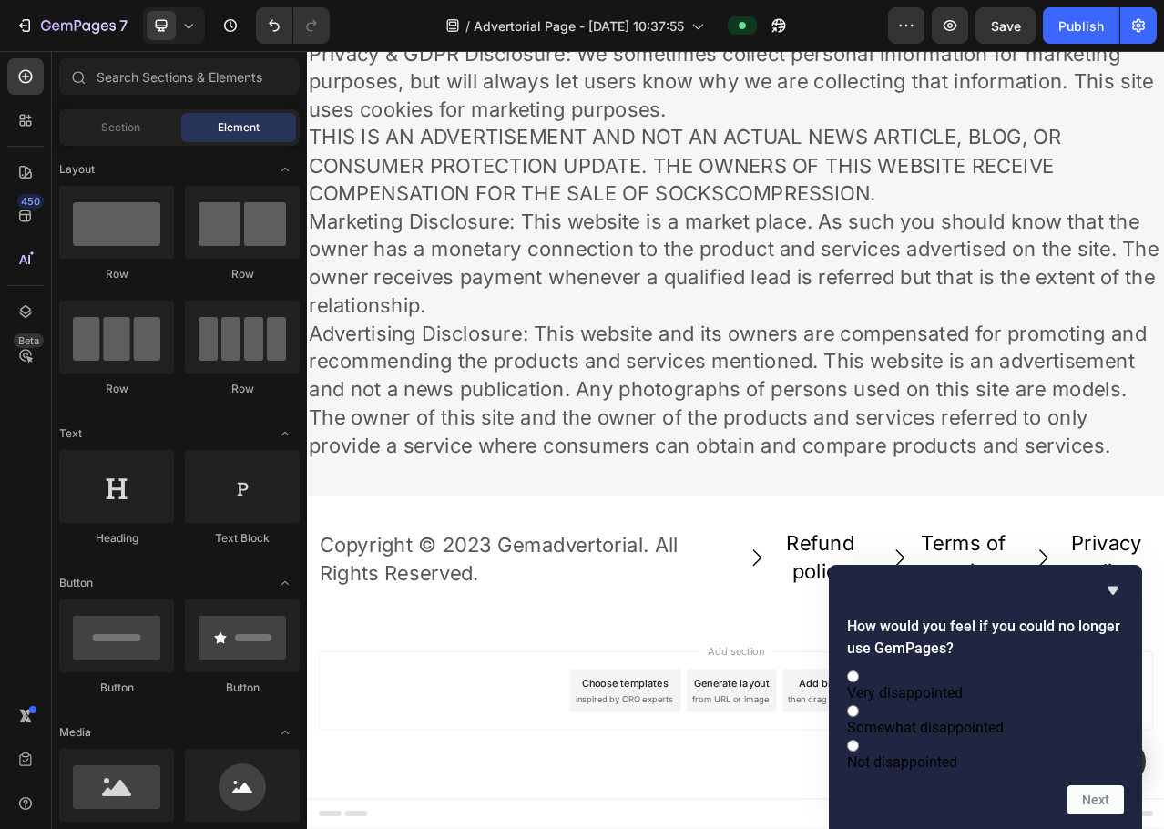
click at [996, 720] on label "Somewhat disappointed" at bounding box center [985, 719] width 277 height 35
click at [859, 717] on input "Somewhat disappointed" at bounding box center [853, 711] width 12 height 12
radio input "true"
click at [1095, 789] on button "Next" at bounding box center [1096, 799] width 56 height 29
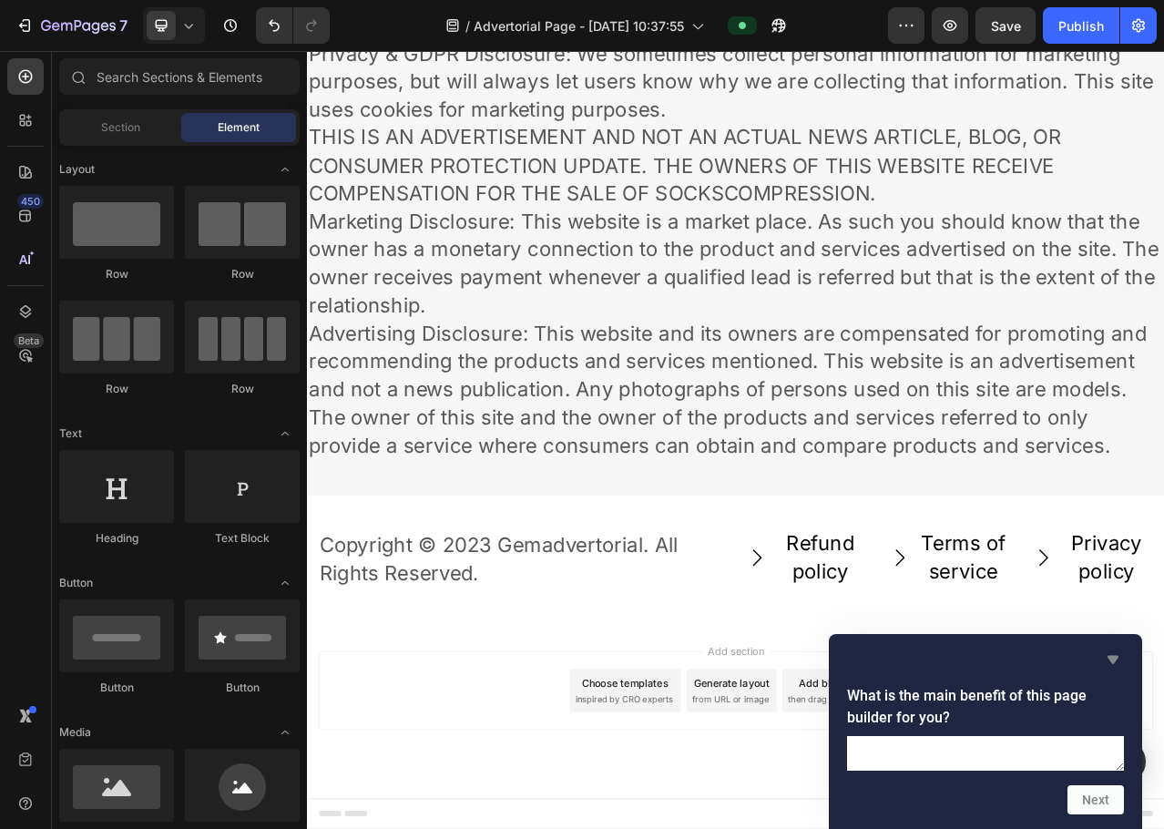
click at [1108, 656] on icon "Hide survey" at bounding box center [1113, 660] width 11 height 8
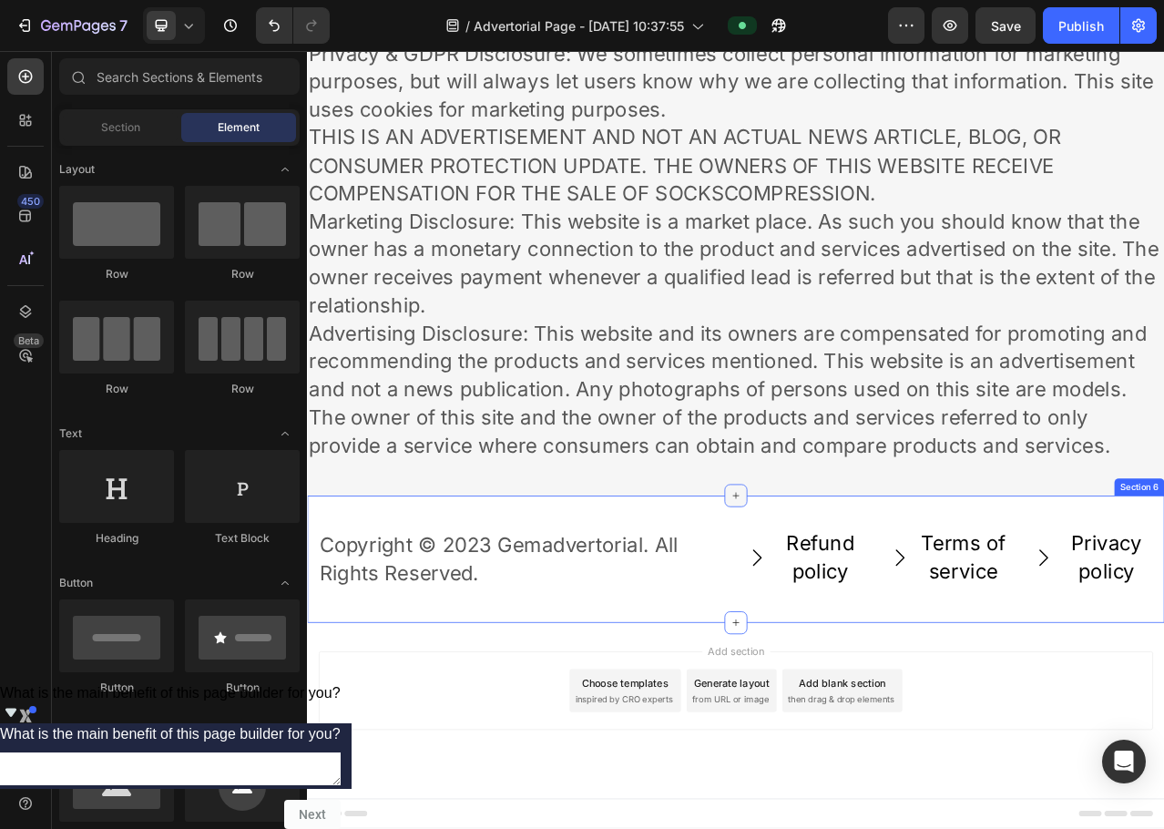
click at [846, 611] on icon at bounding box center [853, 618] width 15 height 15
click at [736, 643] on div "Copyright © 2023 Gemadvertorial. All Rights Reserved. Text block Refund policy …" at bounding box center [853, 700] width 1093 height 162
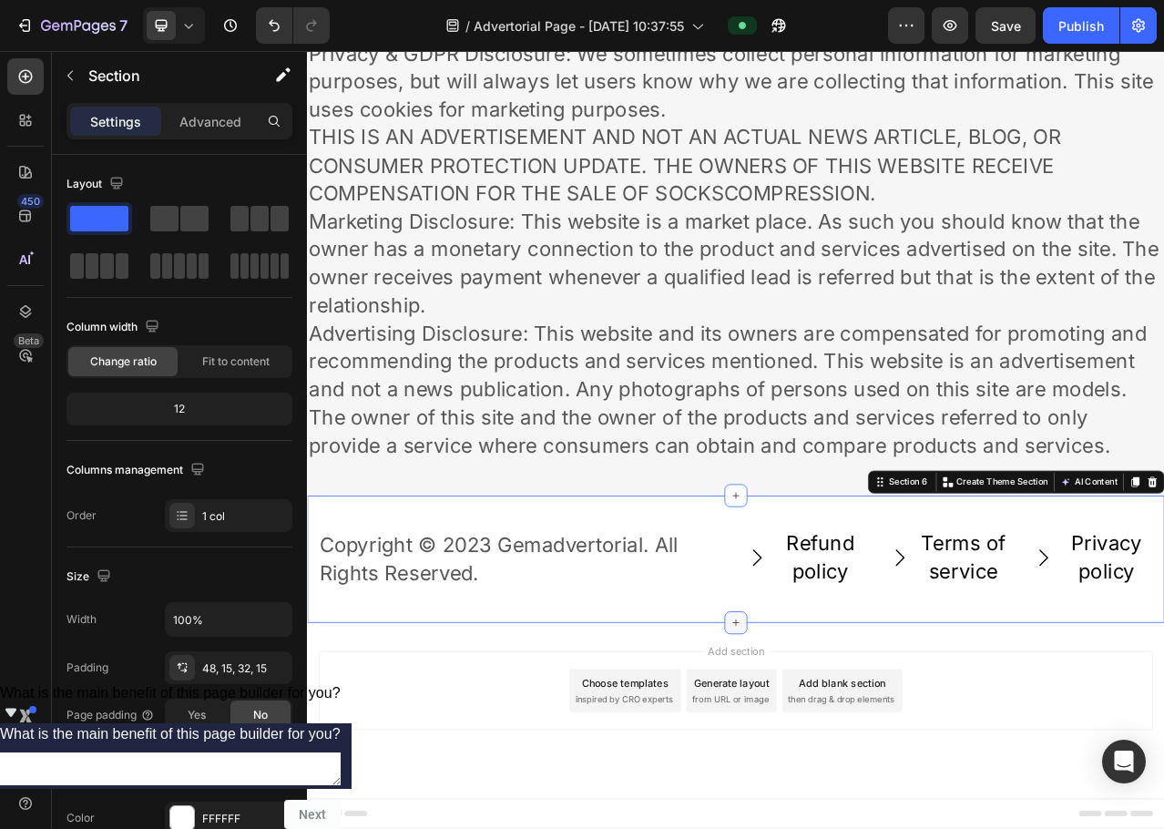
click at [846, 778] on icon at bounding box center [853, 781] width 15 height 15
